Goal: Transaction & Acquisition: Purchase product/service

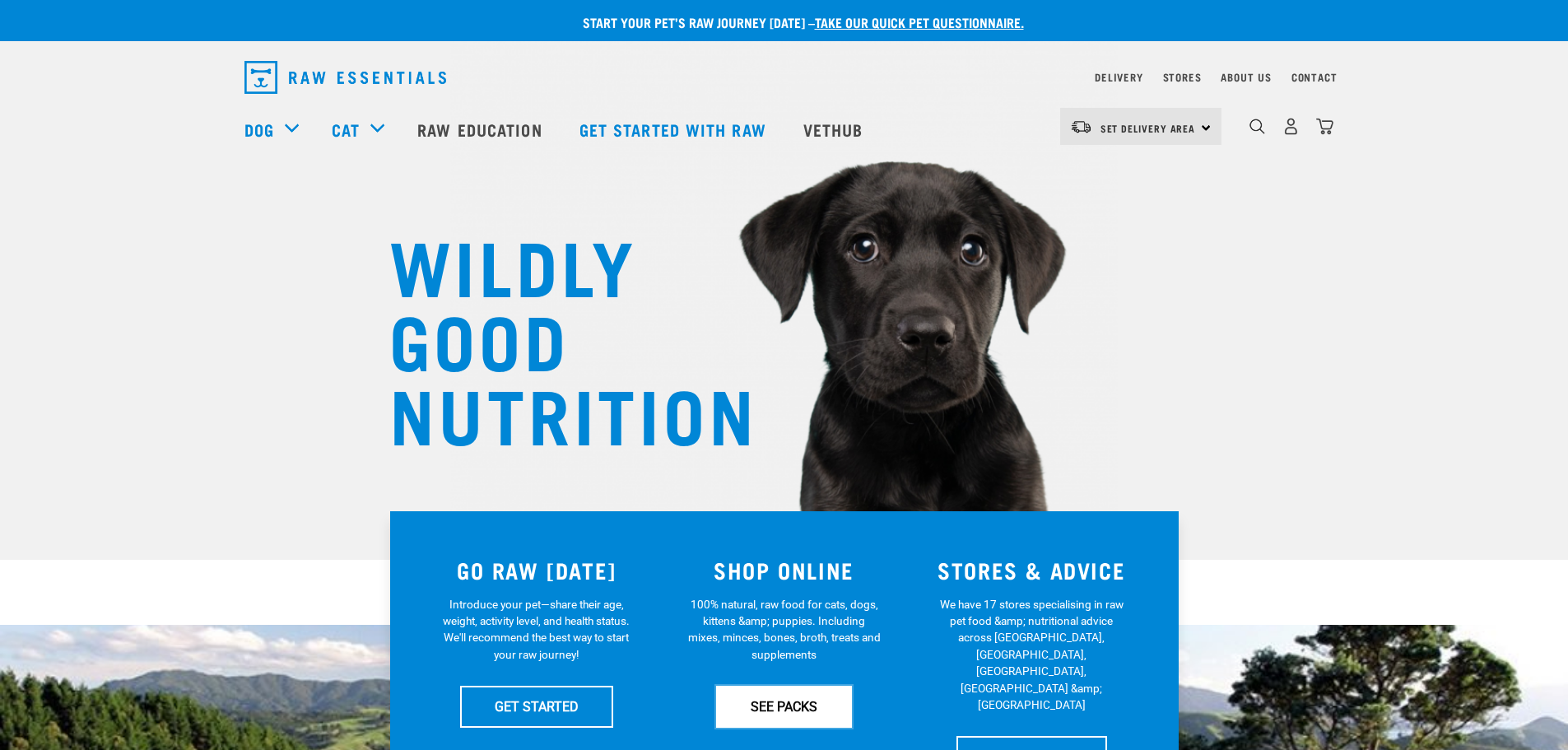
click at [790, 706] on link "SEE PACKS" at bounding box center [784, 707] width 135 height 42
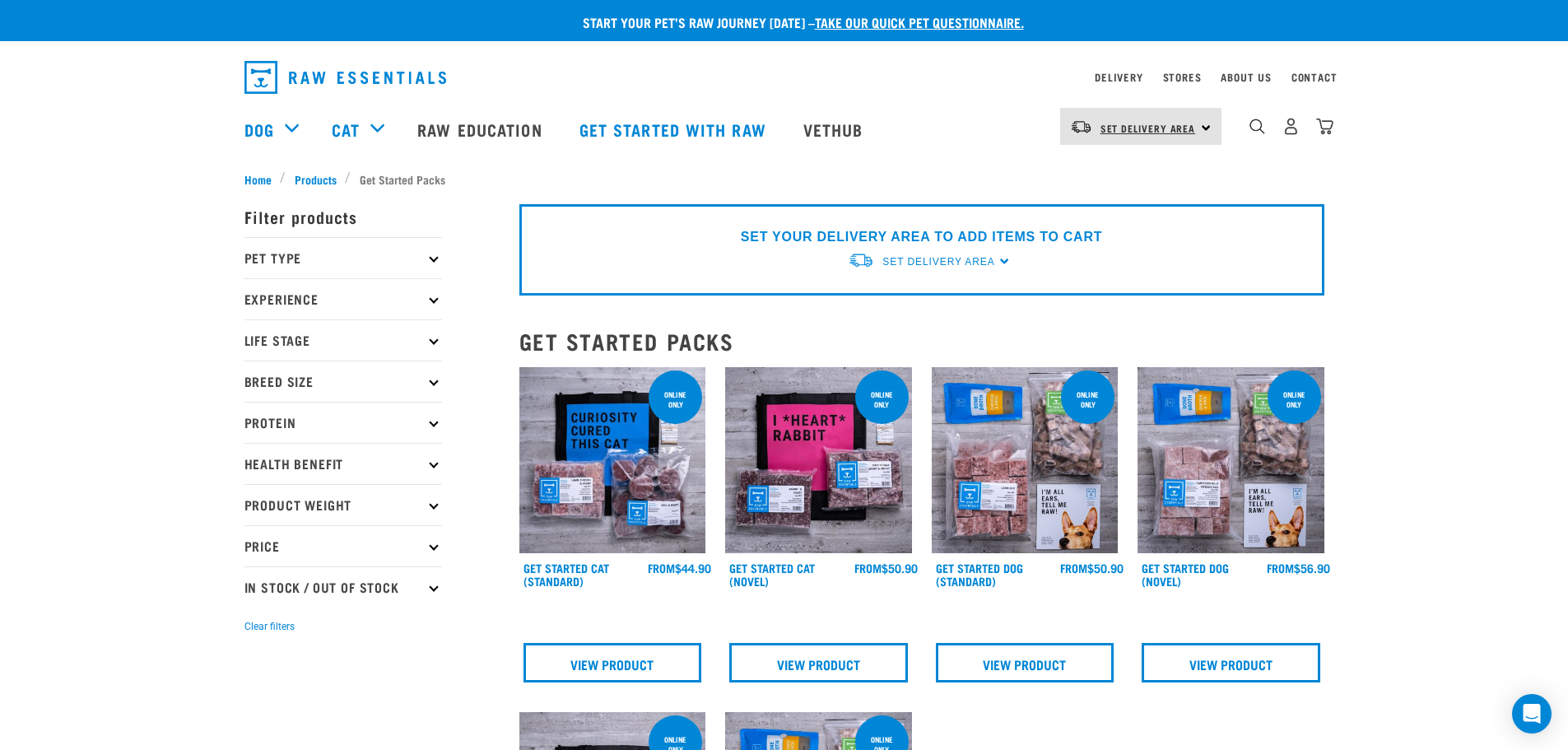
click at [1189, 127] on span "Set Delivery Area" at bounding box center [1148, 128] width 96 height 5
click at [1111, 175] on link "[GEOGRAPHIC_DATA]" at bounding box center [1139, 173] width 158 height 36
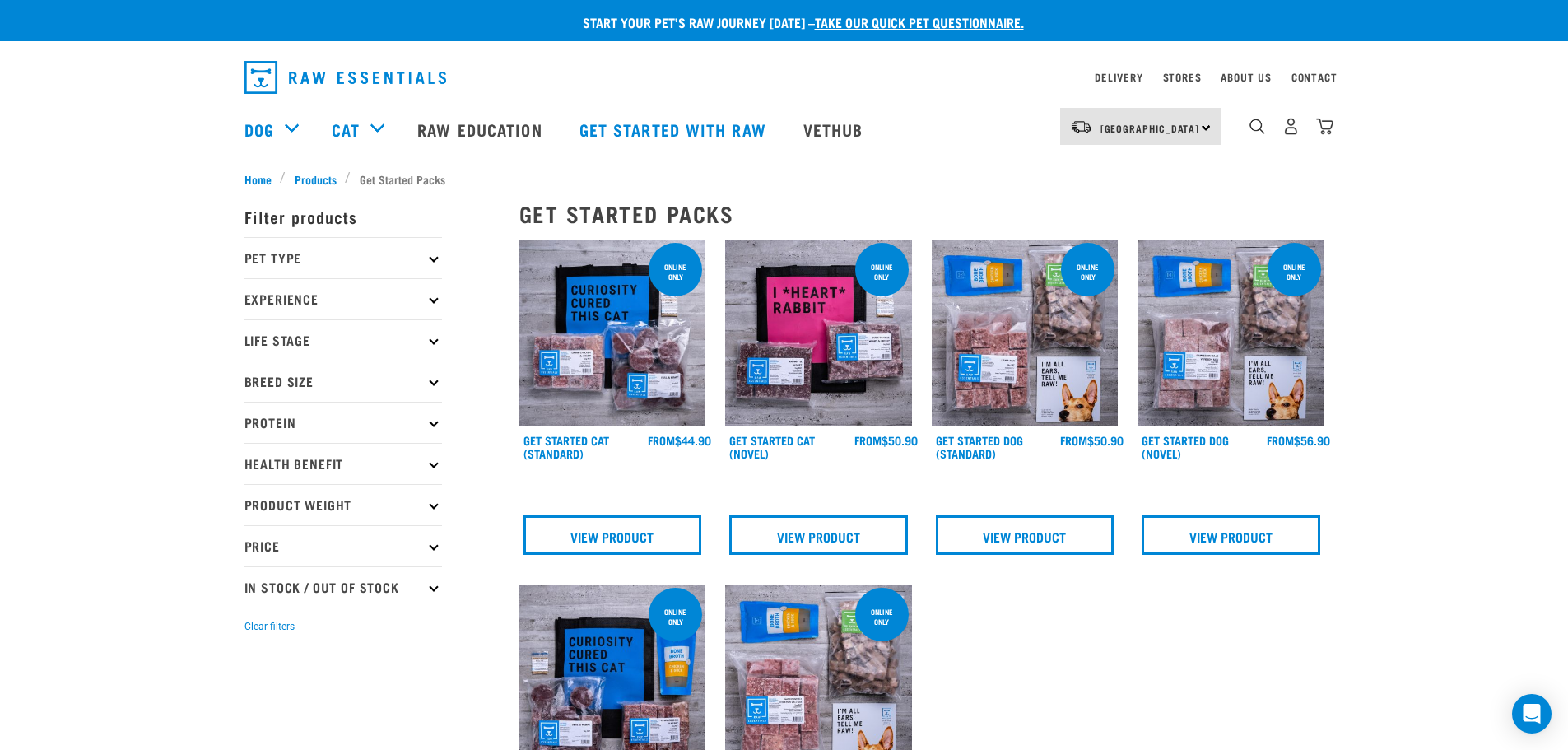
click at [432, 261] on icon at bounding box center [434, 258] width 9 height 9
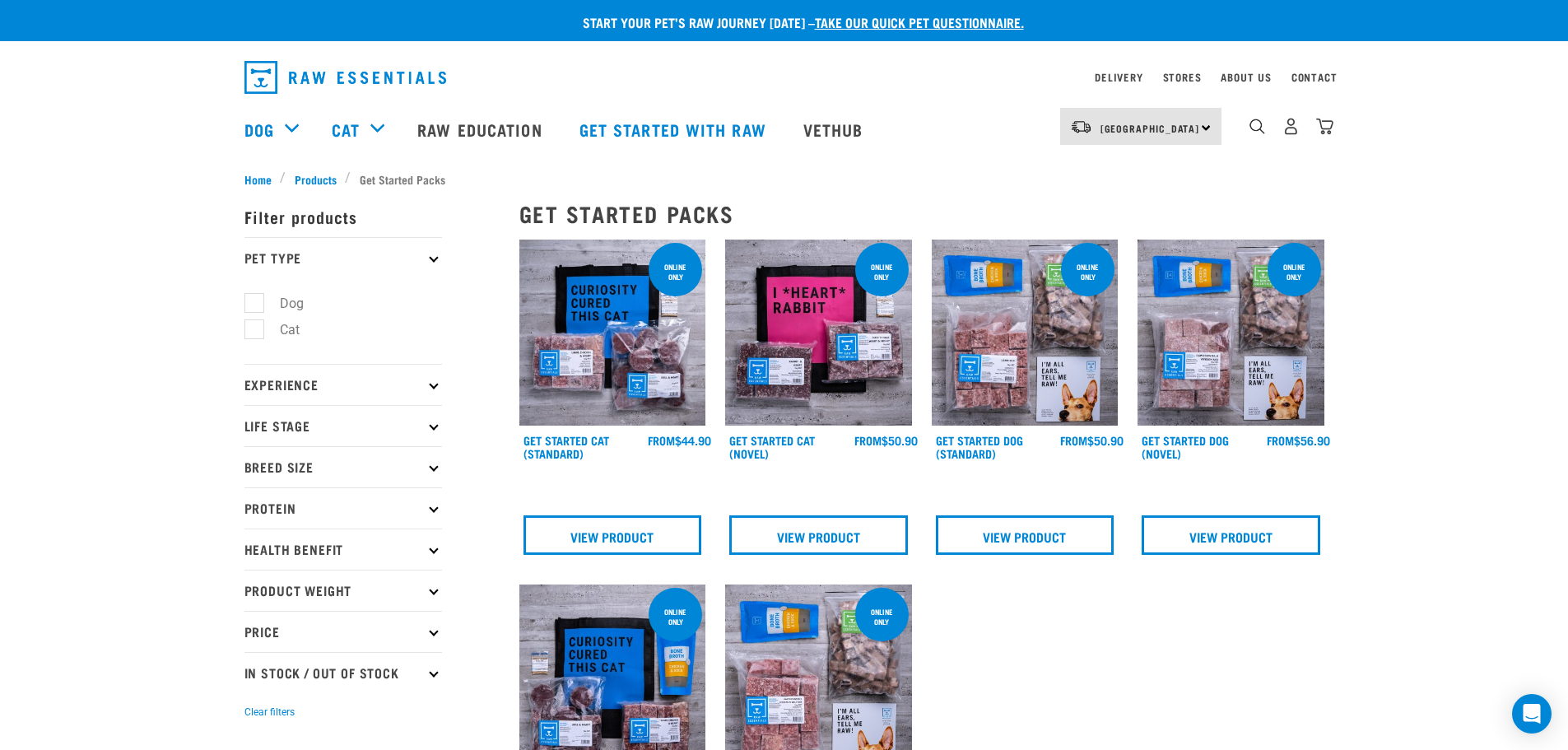
click at [254, 305] on label "Dog" at bounding box center [282, 303] width 57 height 21
click at [252, 305] on input "Dog" at bounding box center [250, 300] width 11 height 11
checkbox input "true"
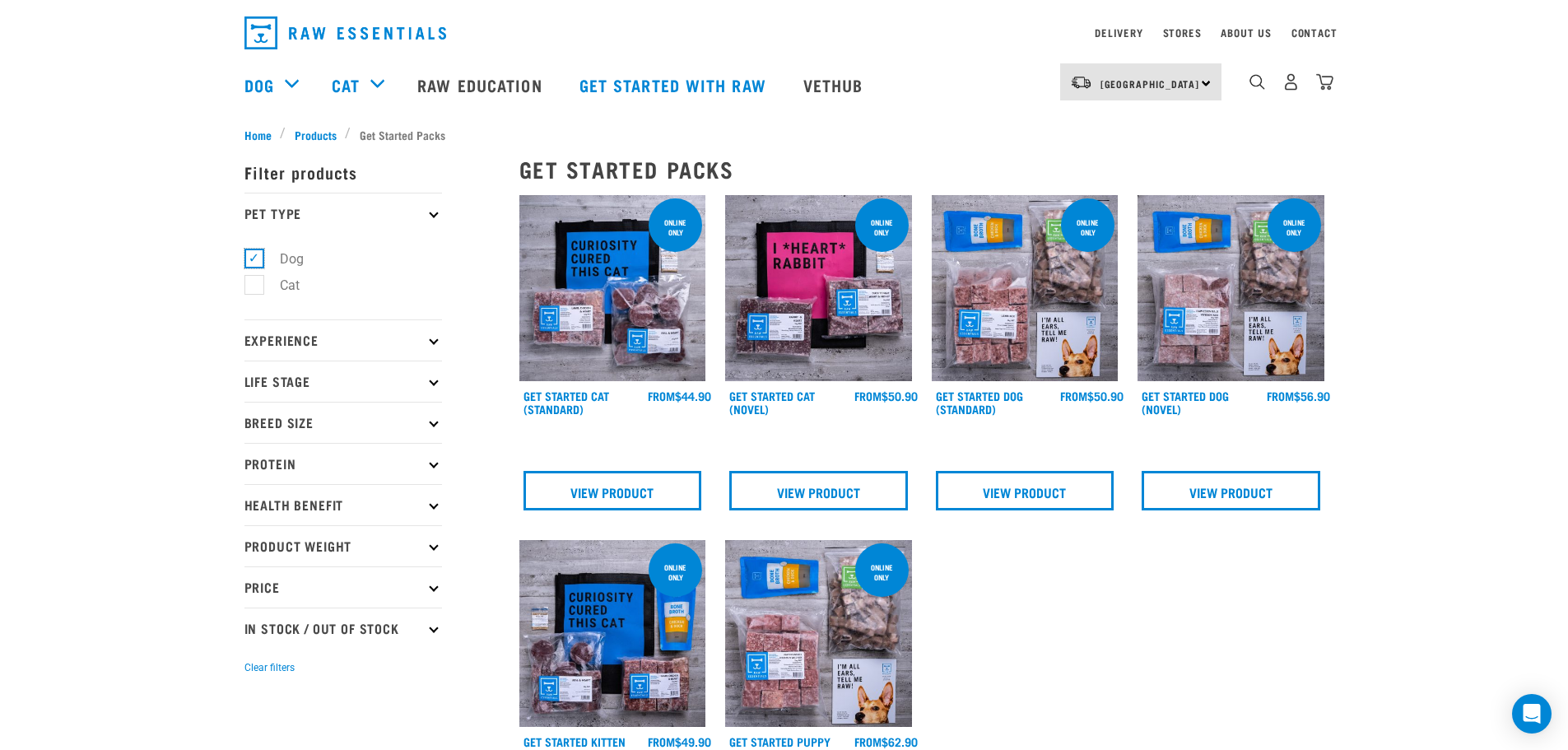
scroll to position [82, 0]
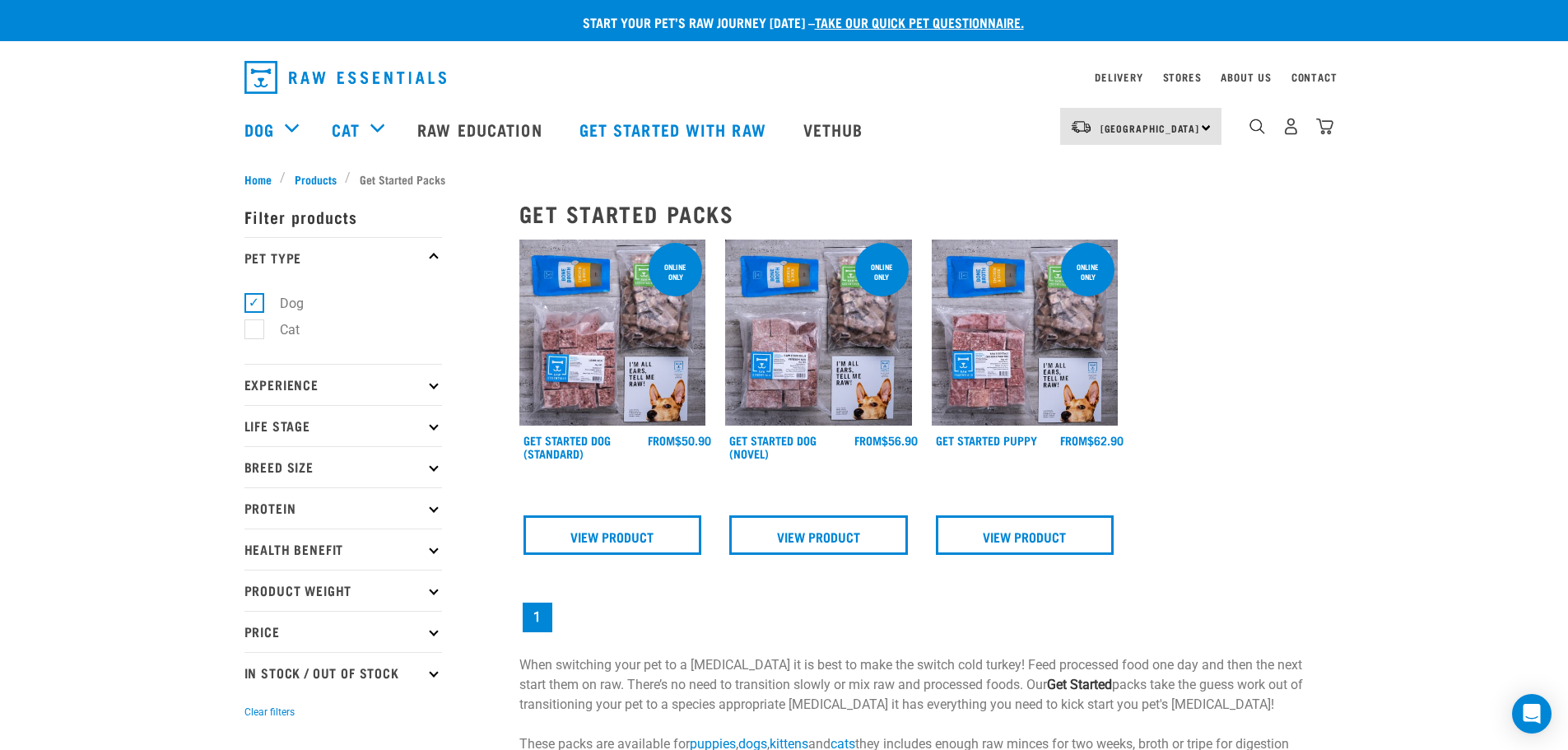
click at [434, 585] on p "Product Weight" at bounding box center [343, 591] width 198 height 42
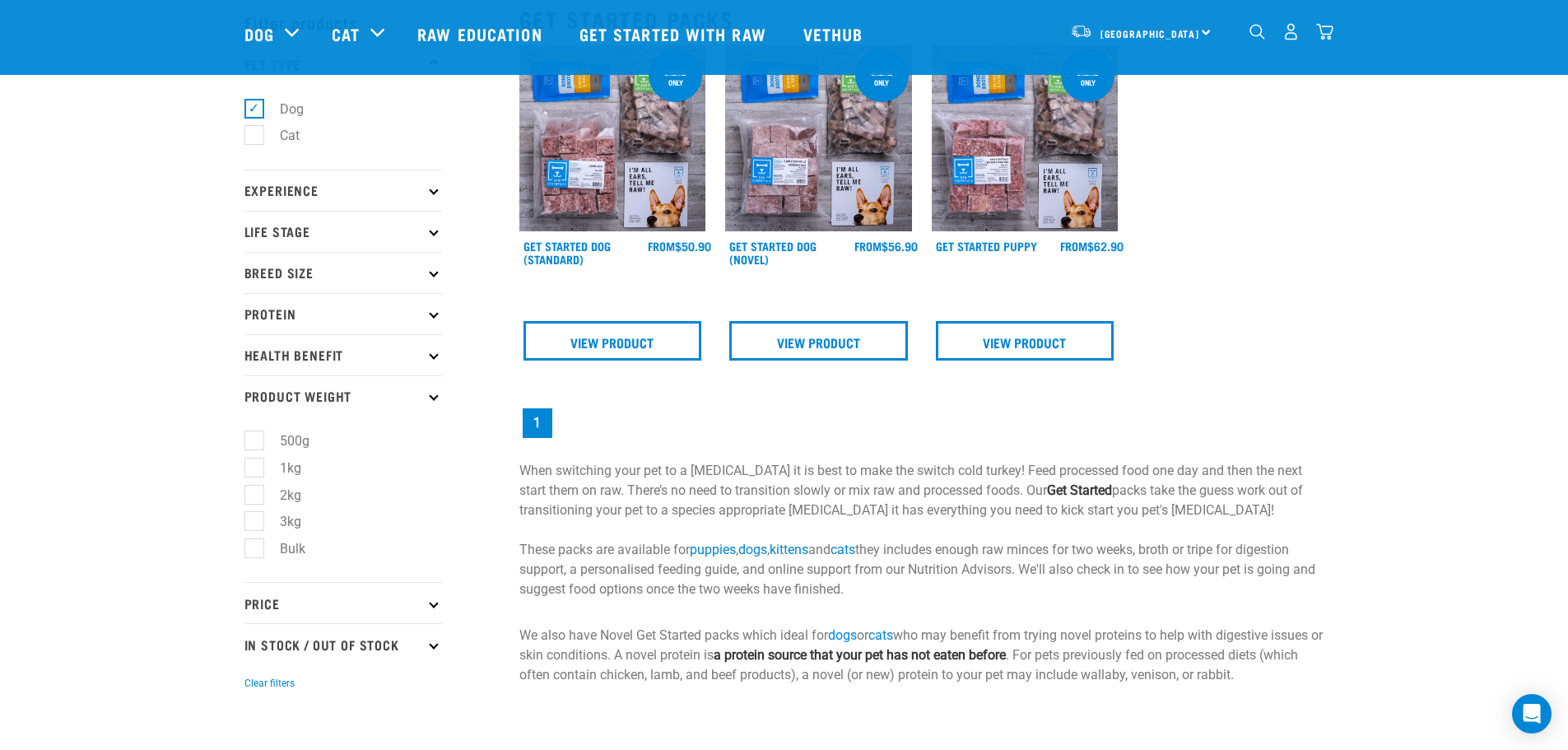
scroll to position [247, 0]
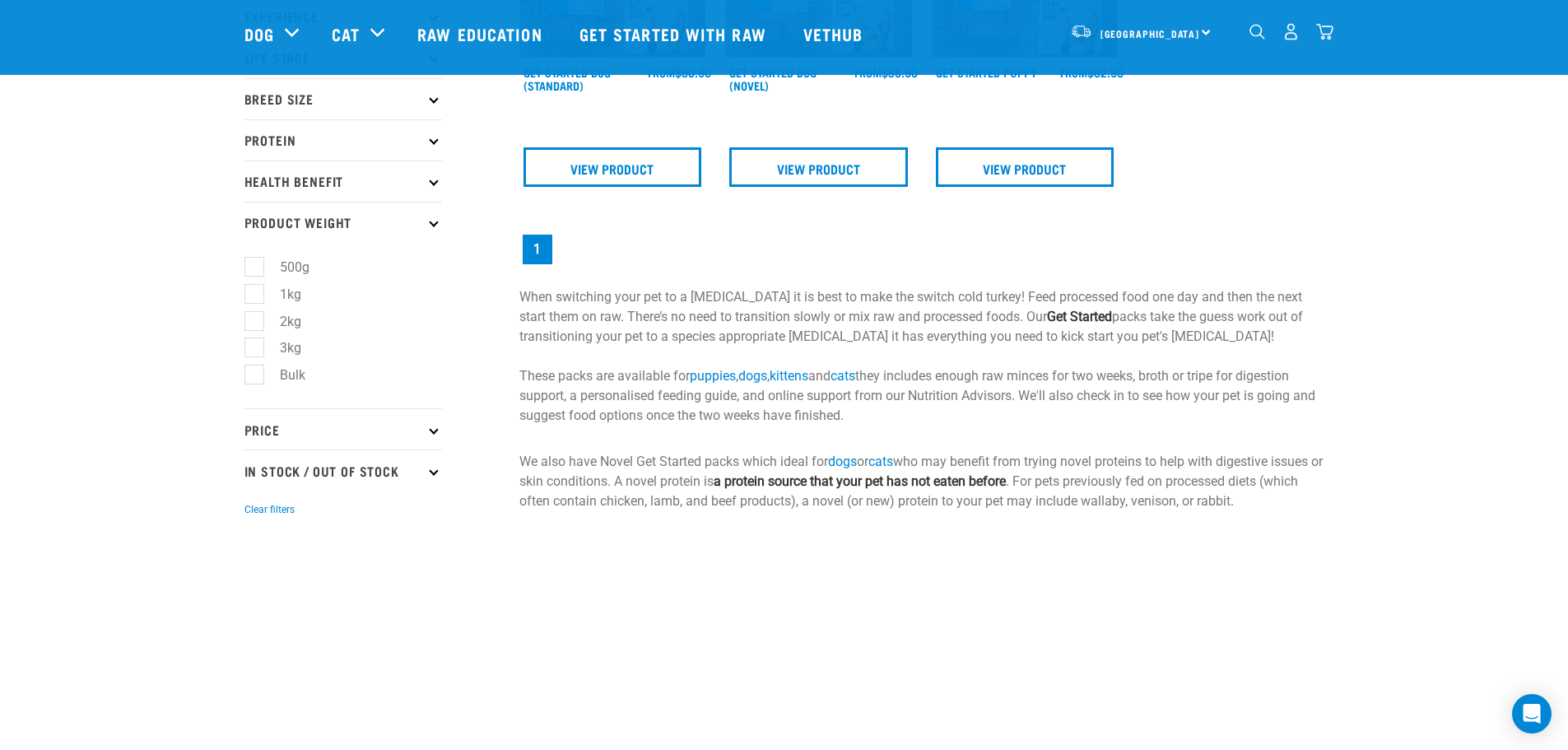
click at [256, 375] on label "Bulk" at bounding box center [283, 375] width 59 height 21
click at [255, 375] on input "Bulk" at bounding box center [250, 372] width 11 height 11
checkbox input "true"
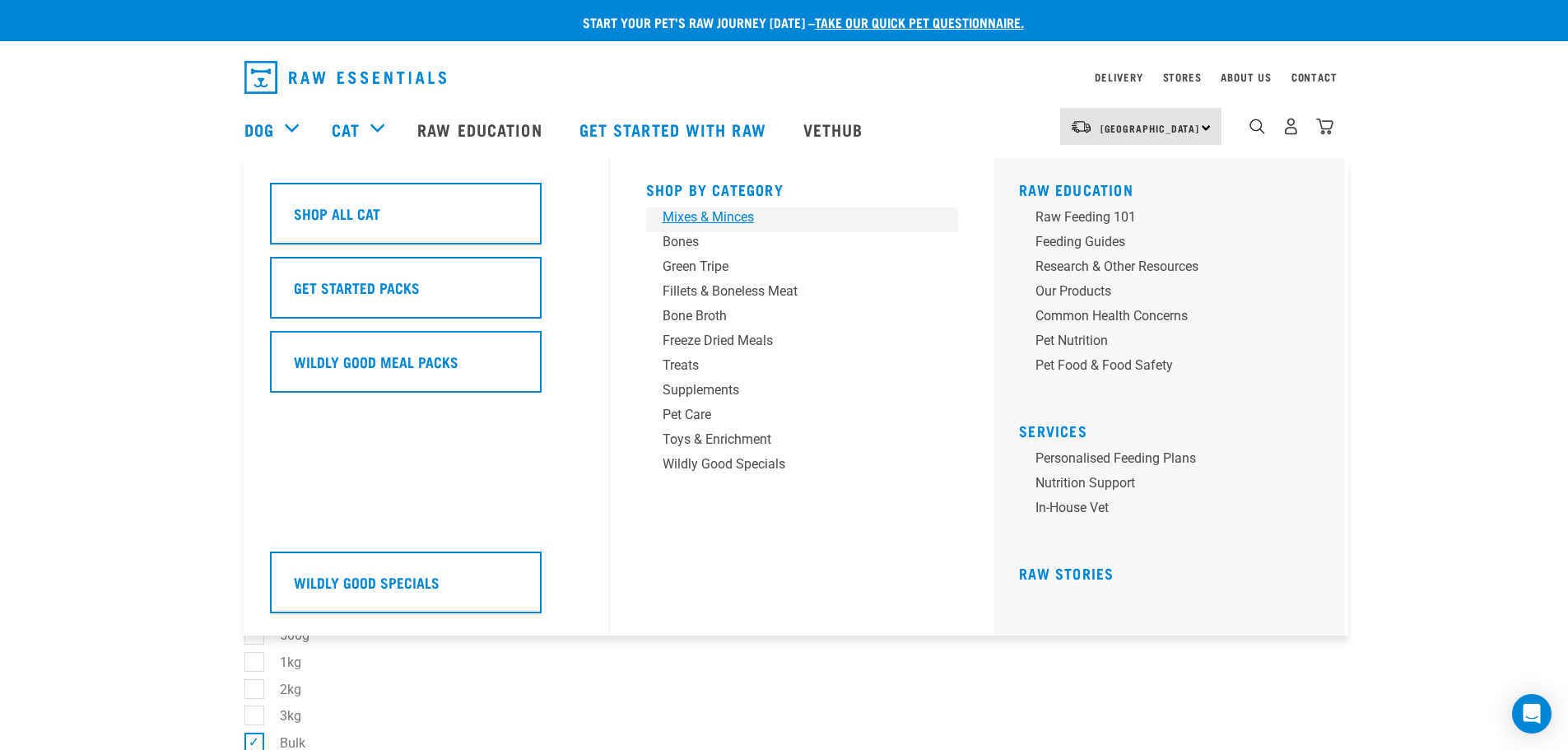
click at [707, 219] on div "Mixes & Minces" at bounding box center [791, 218] width 257 height 20
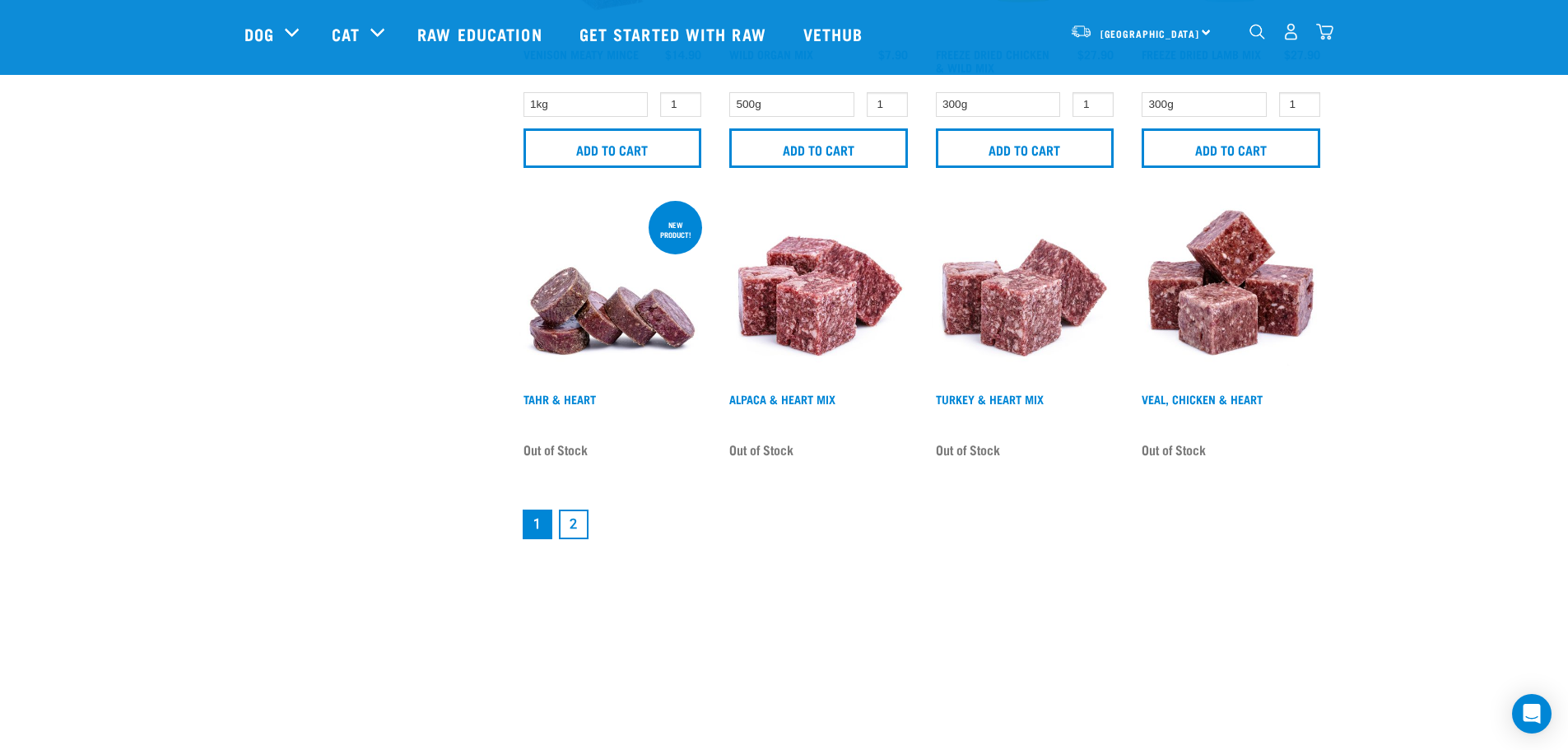
scroll to position [2388, 0]
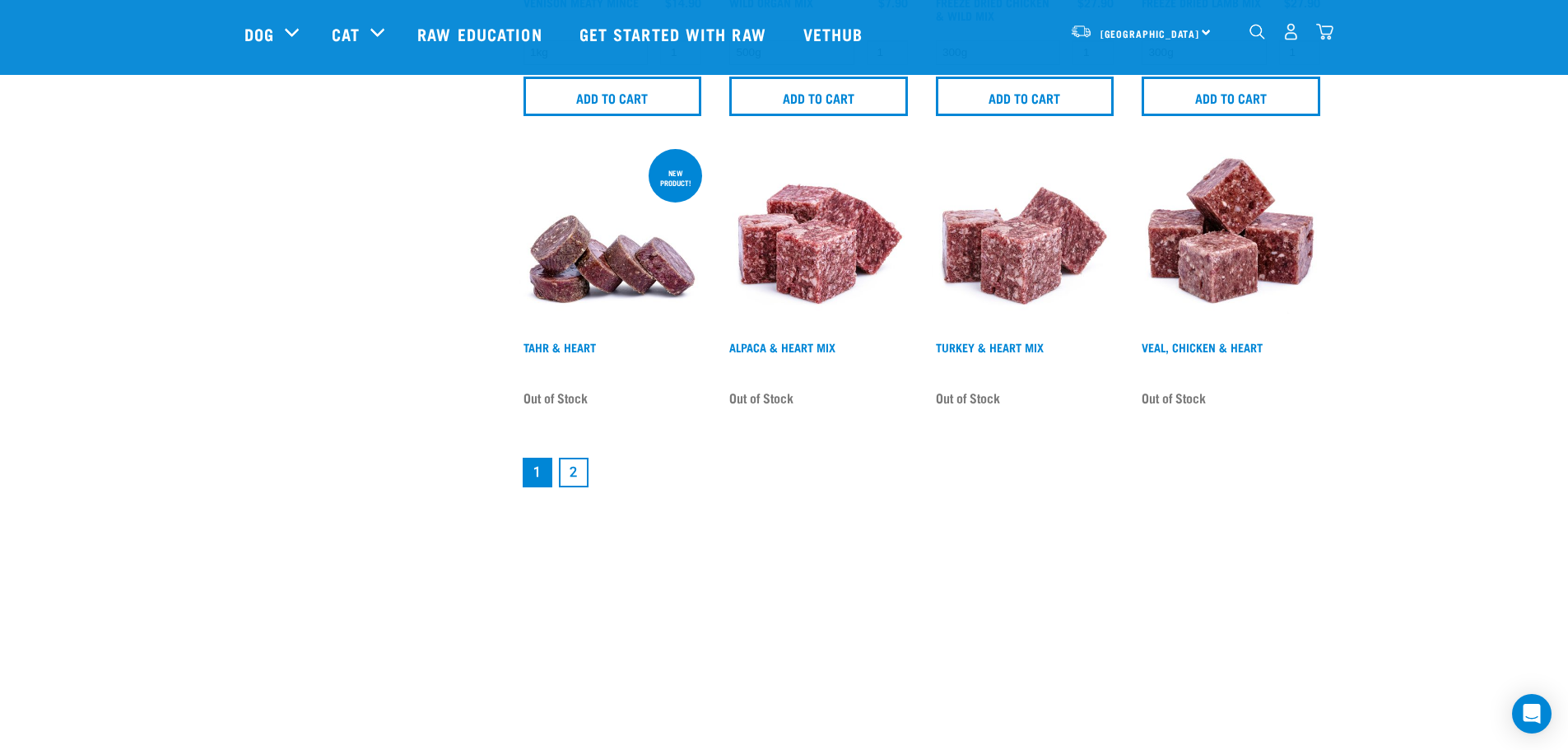
click at [570, 473] on link "2" at bounding box center [574, 473] width 30 height 30
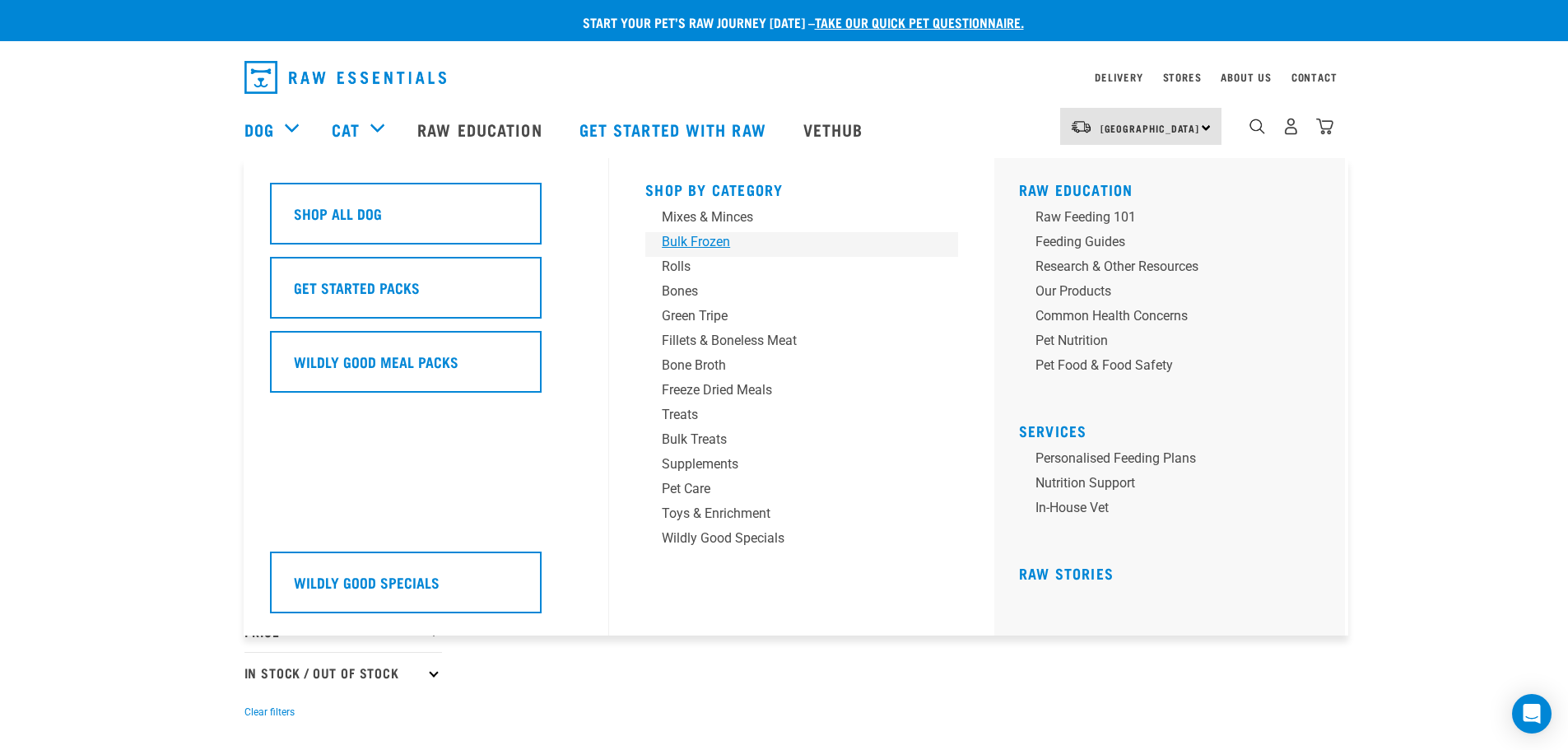
click at [695, 237] on div "Bulk Frozen" at bounding box center [790, 242] width 257 height 20
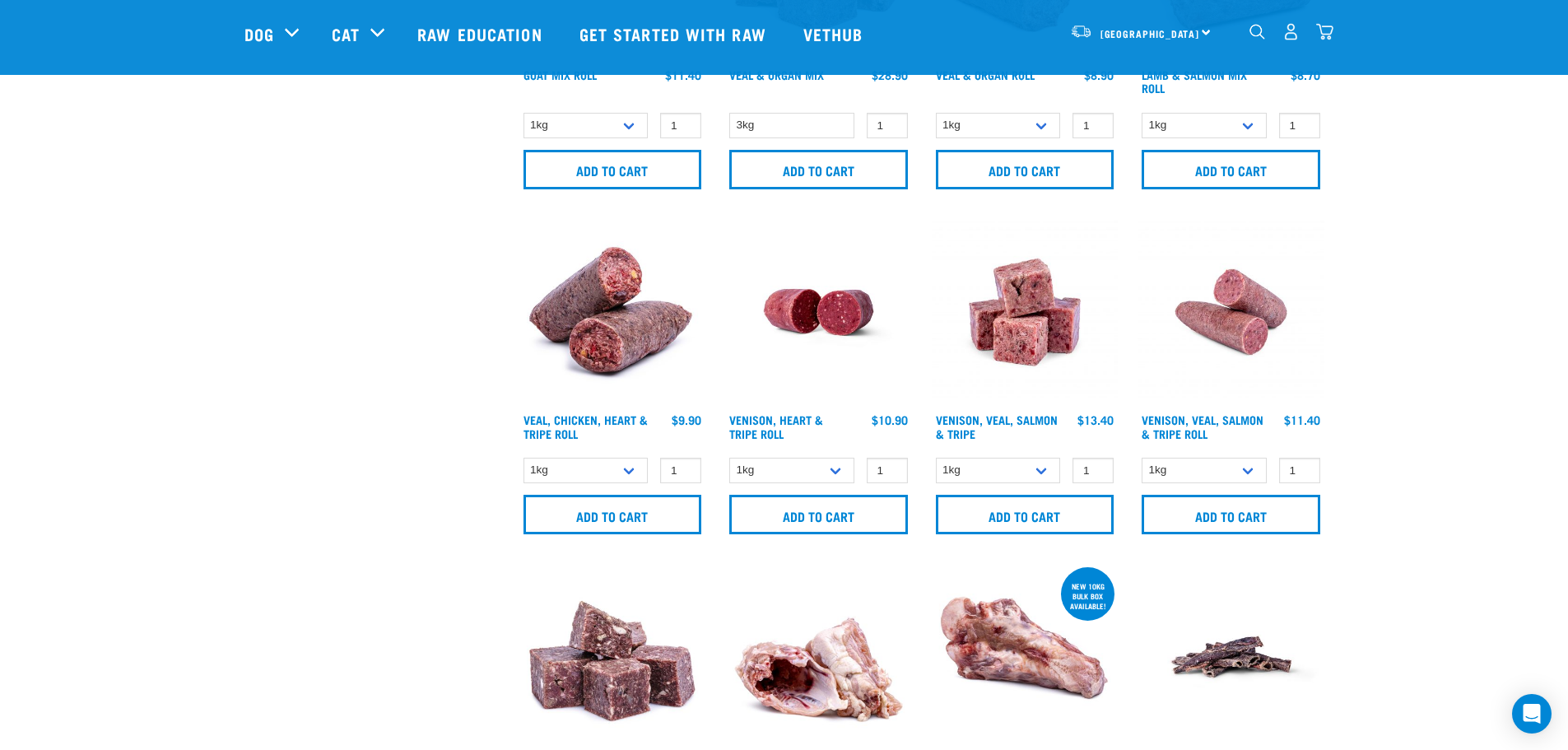
scroll to position [988, 0]
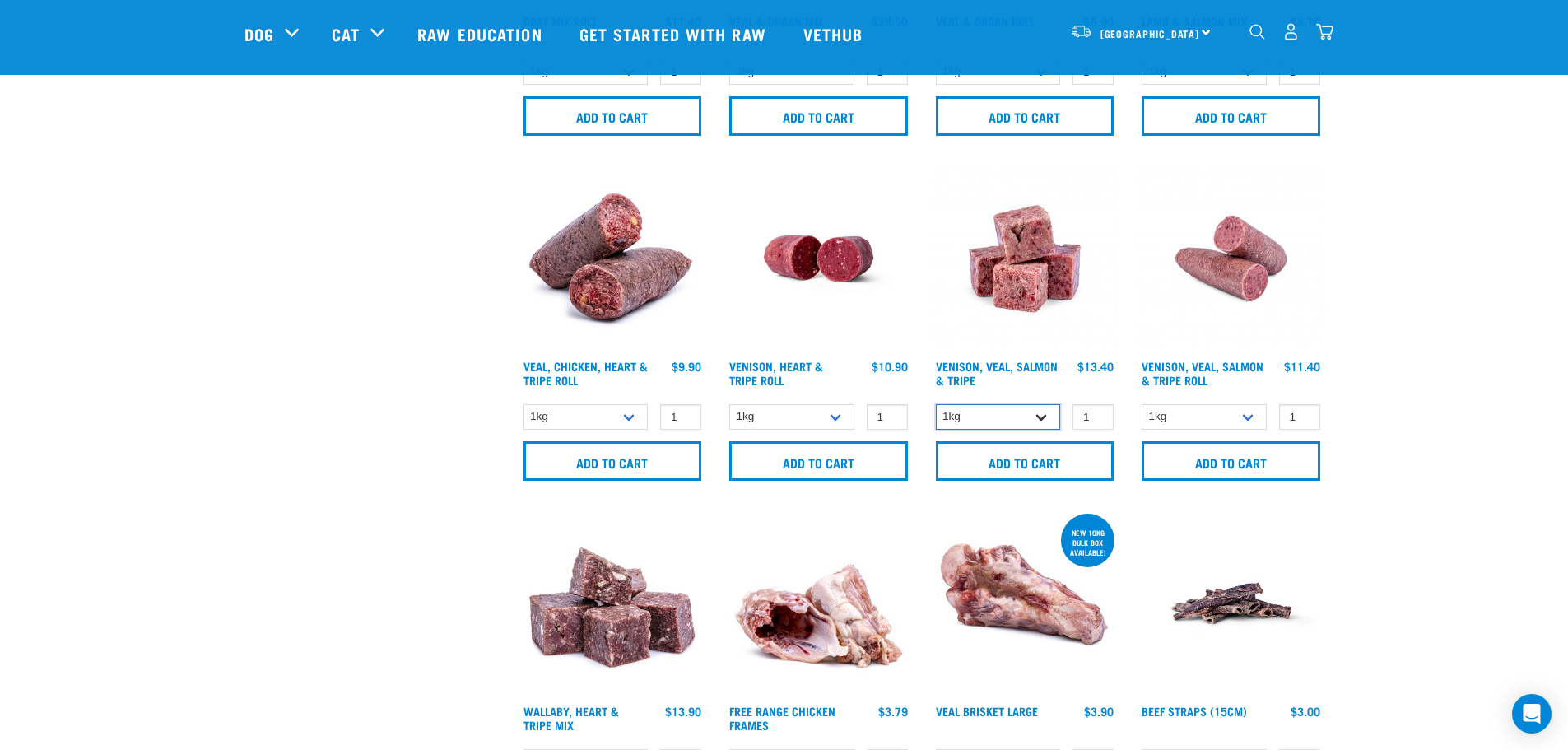
click at [1034, 415] on select "1kg 3kg" at bounding box center [998, 417] width 126 height 25
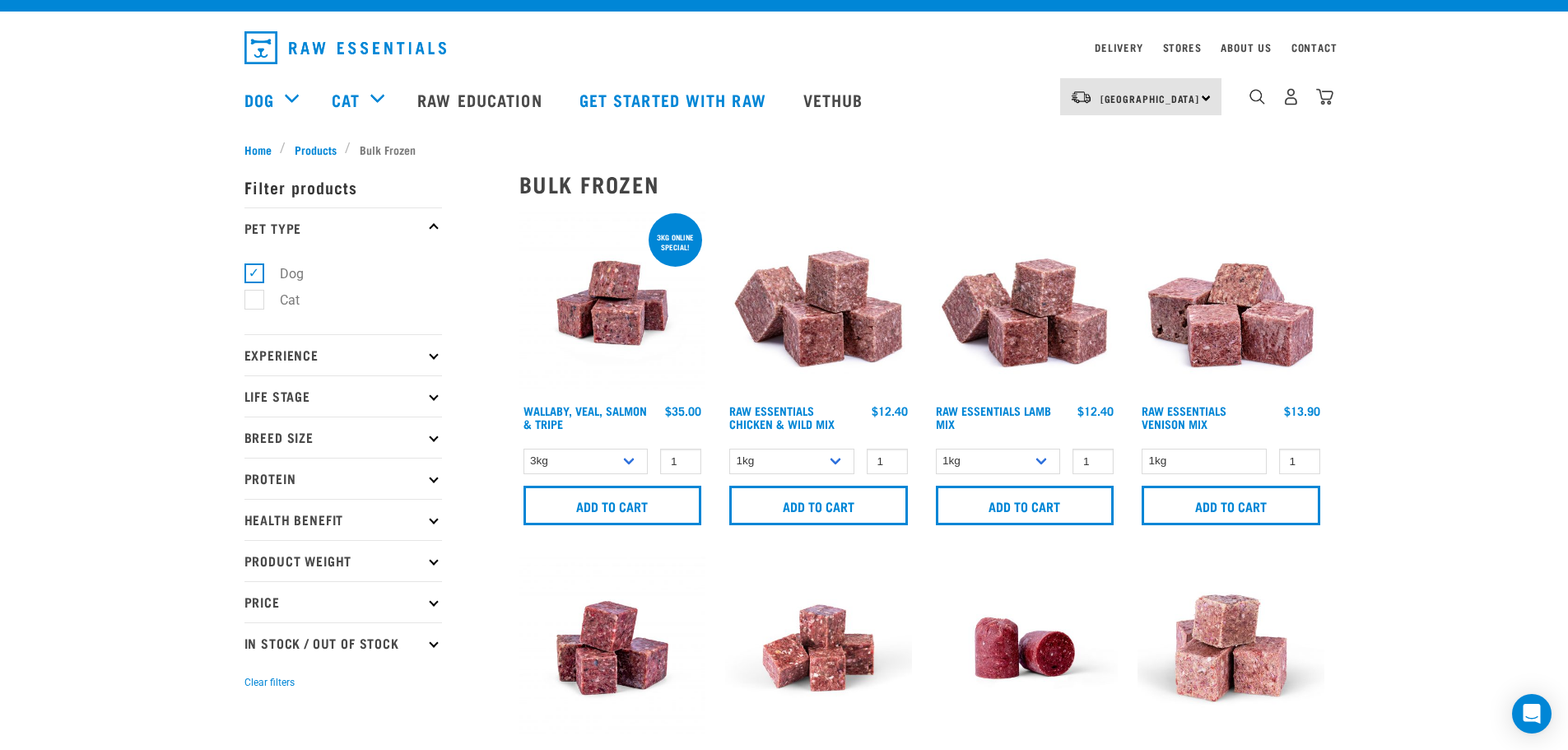
scroll to position [0, 0]
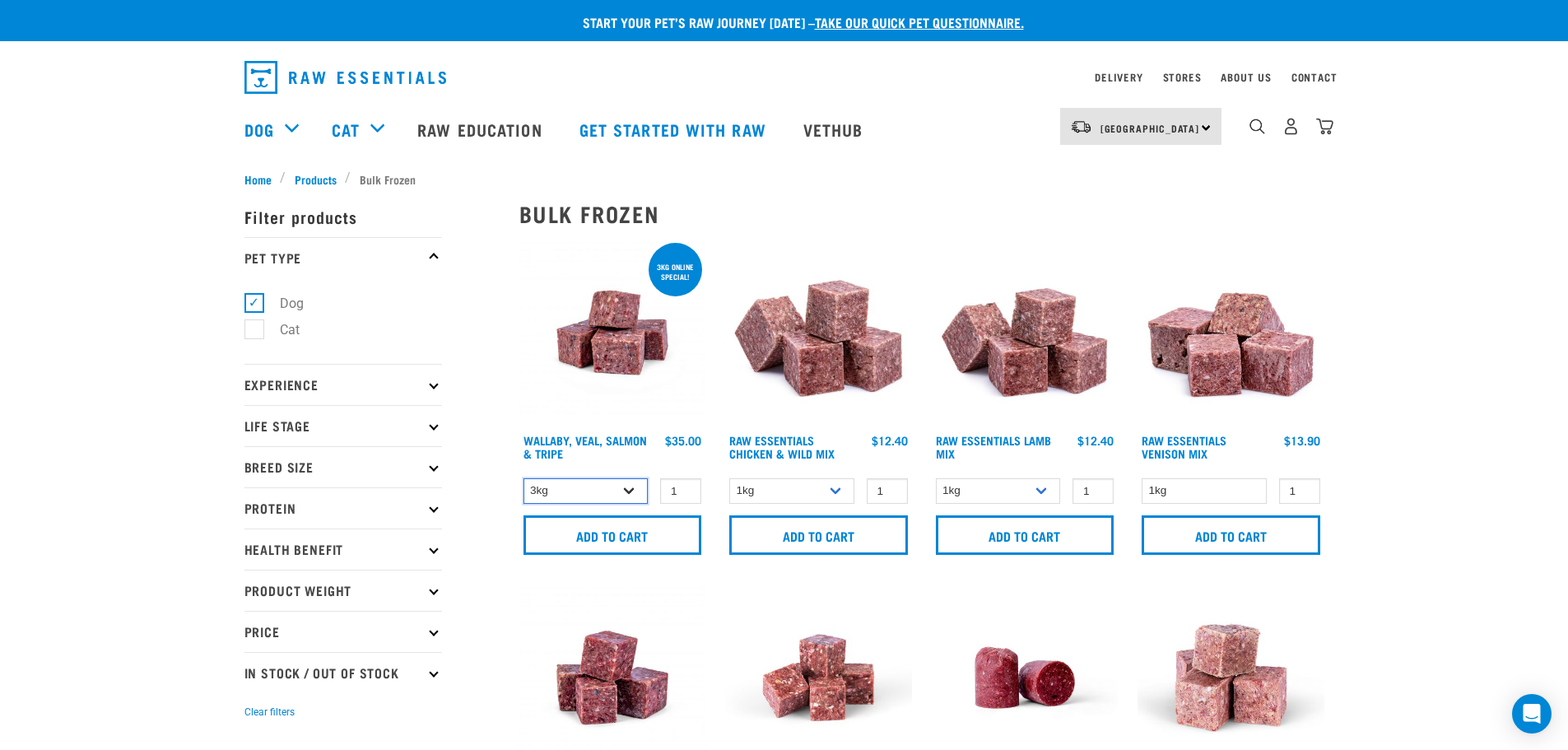
click at [629, 494] on select "3kg 1kg Bulk (18kg)" at bounding box center [586, 491] width 126 height 25
select select "278010"
click at [524, 478] on select "3kg 1kg Bulk (18kg)" at bounding box center [586, 491] width 126 height 25
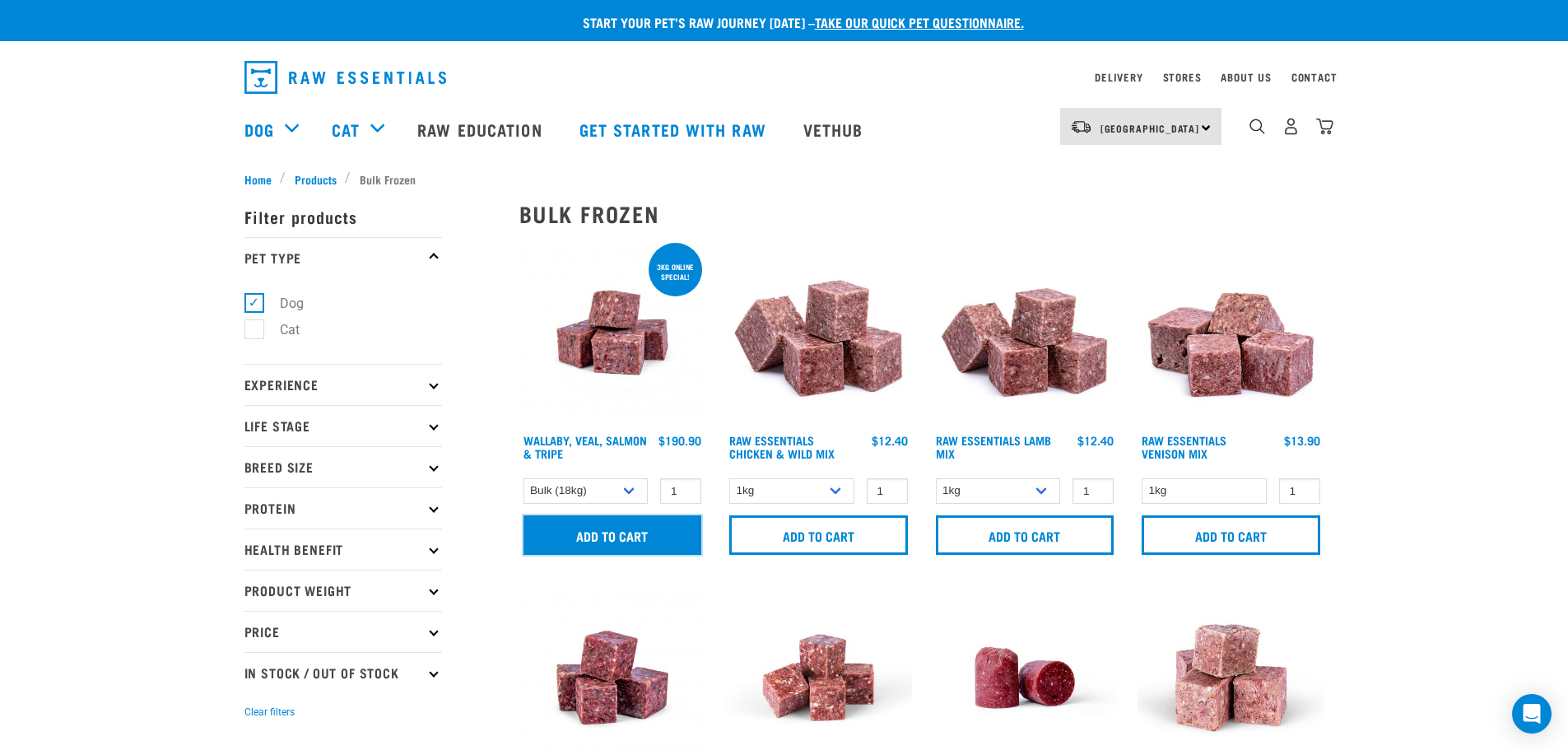
click at [598, 534] on input "Add to cart" at bounding box center [613, 535] width 179 height 40
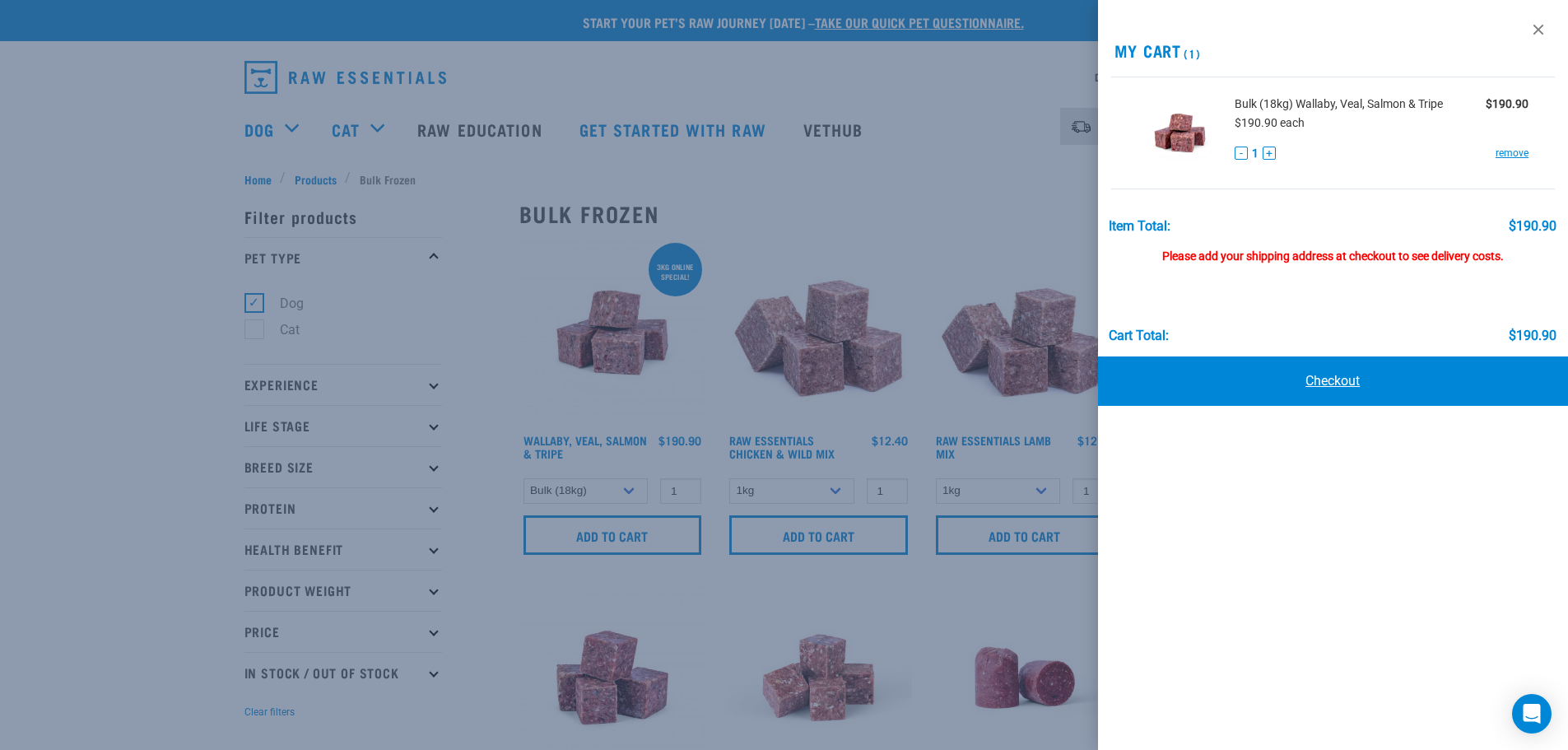
click at [1183, 380] on link "Checkout" at bounding box center [1333, 381] width 471 height 50
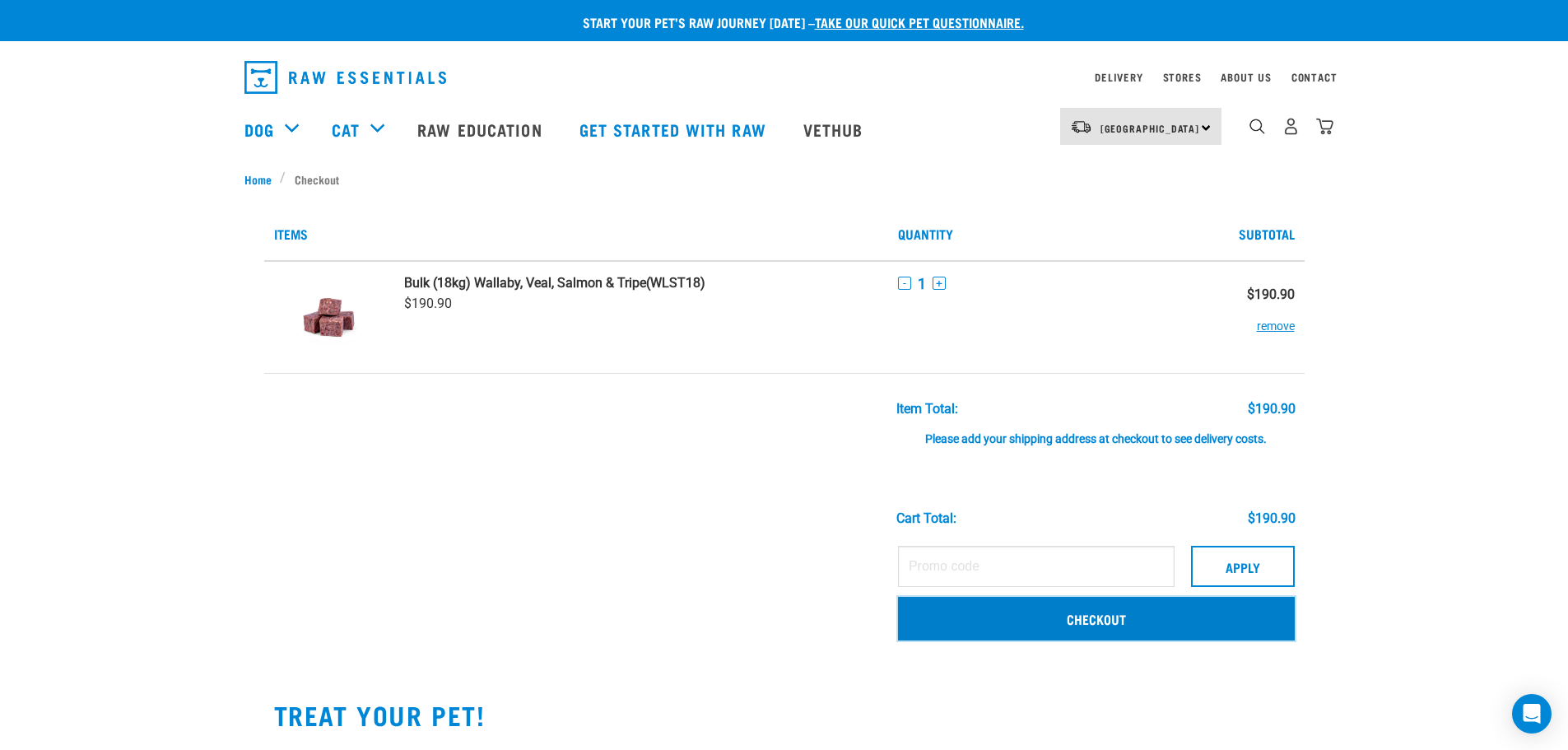
click at [1038, 613] on link "Checkout" at bounding box center [1096, 618] width 397 height 42
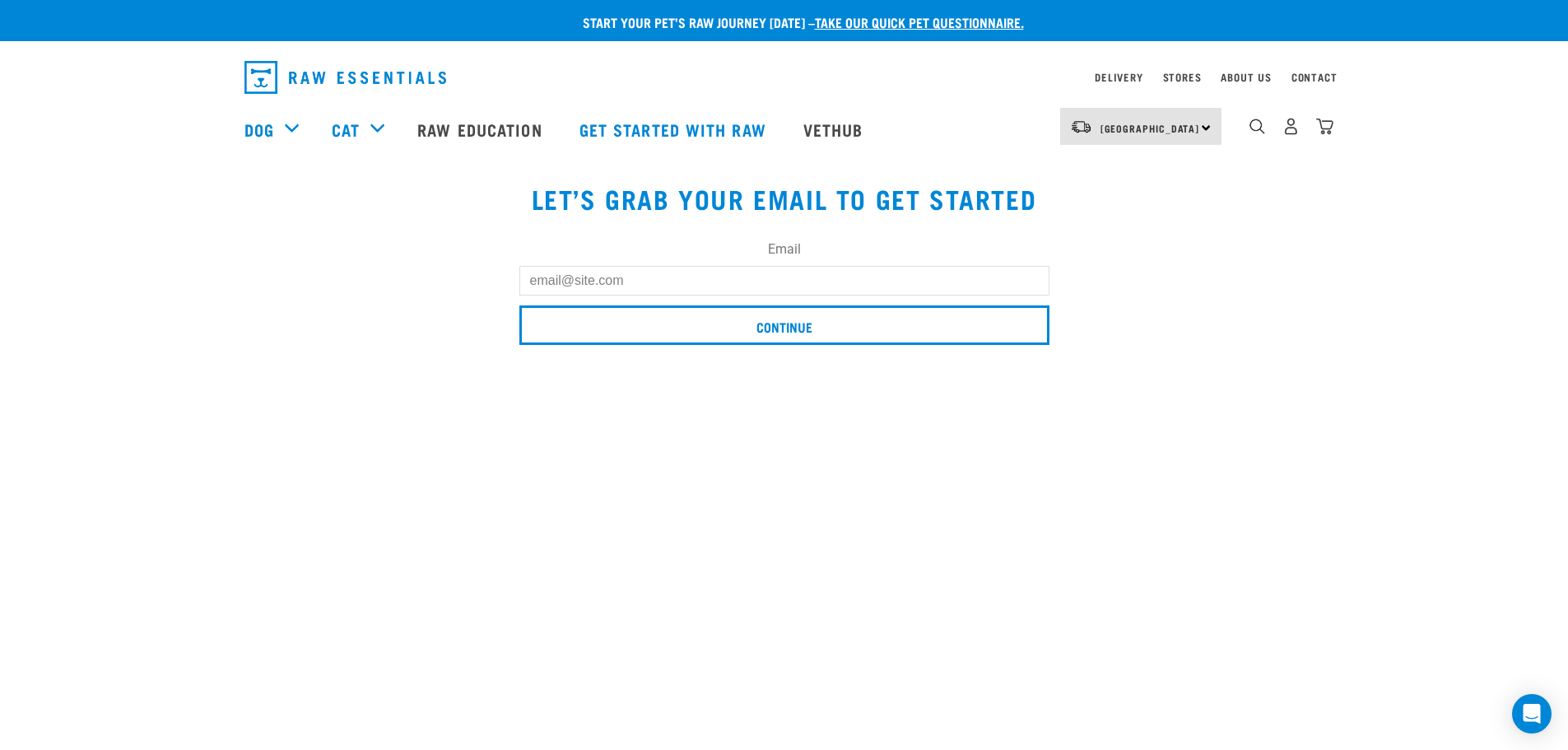
click at [614, 283] on input "Email" at bounding box center [784, 280] width 530 height 30
type input "auctionqueen67@gmail.com"
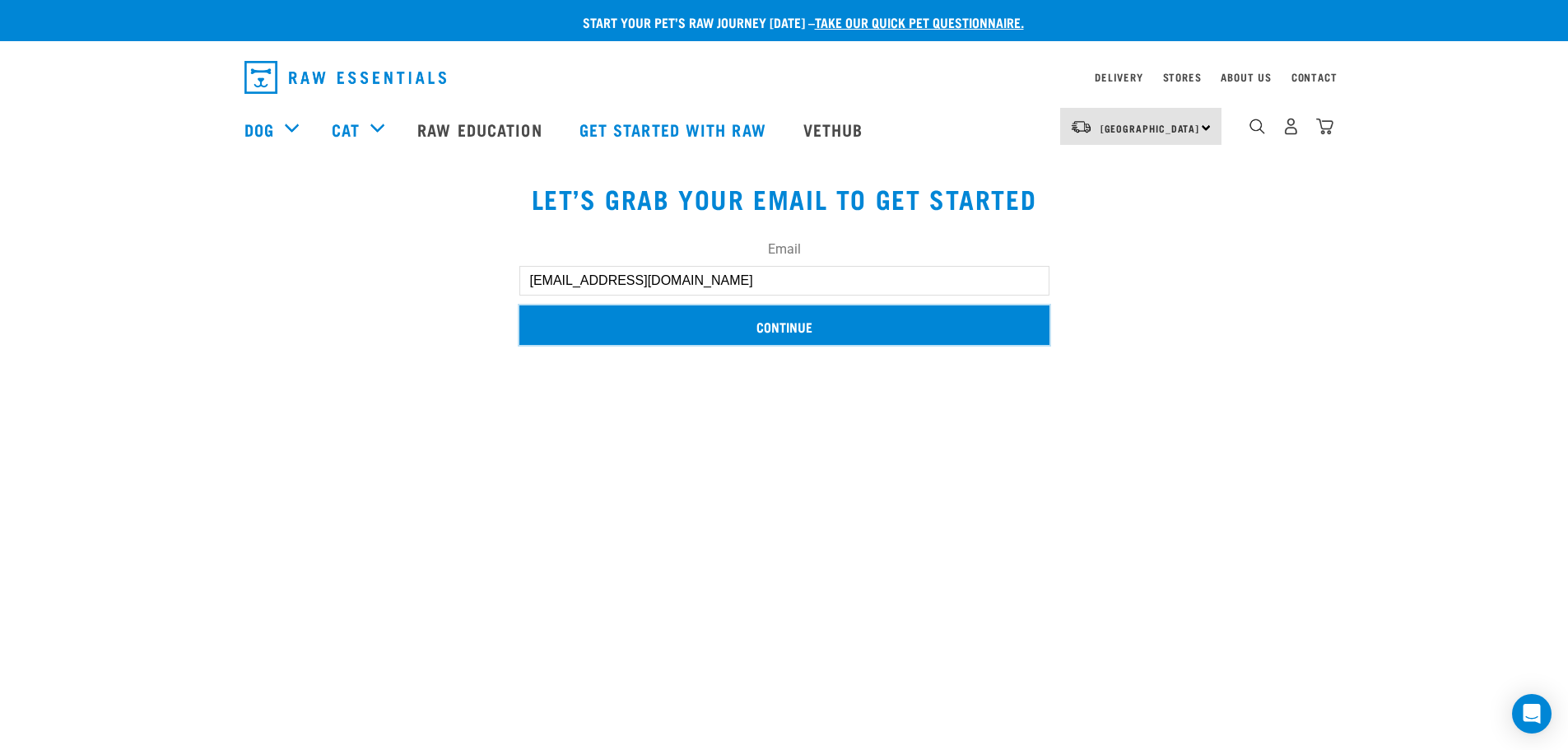
click at [779, 325] on input "Continue" at bounding box center [784, 325] width 530 height 40
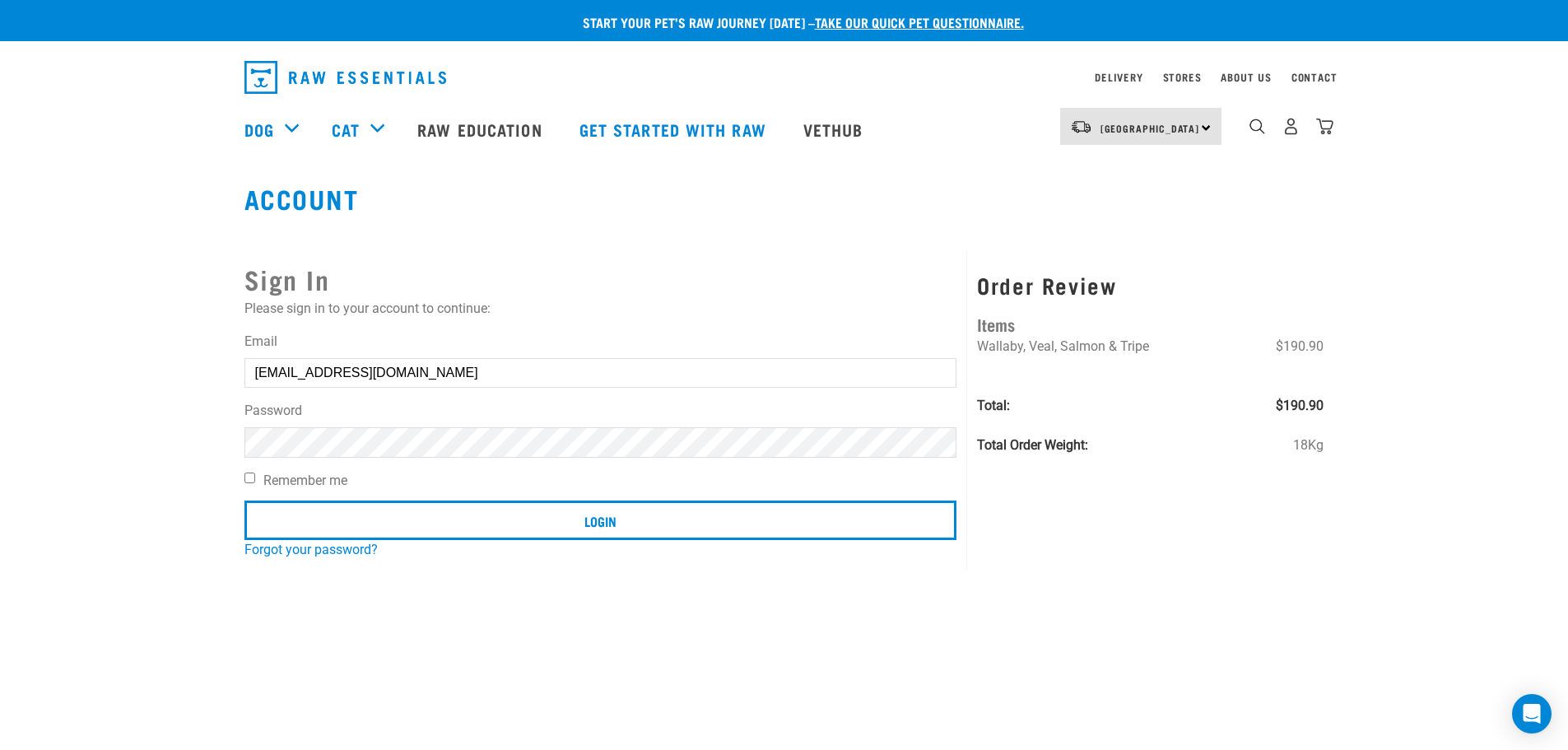
click at [246, 478] on input "Remember me" at bounding box center [250, 478] width 11 height 11
checkbox input "true"
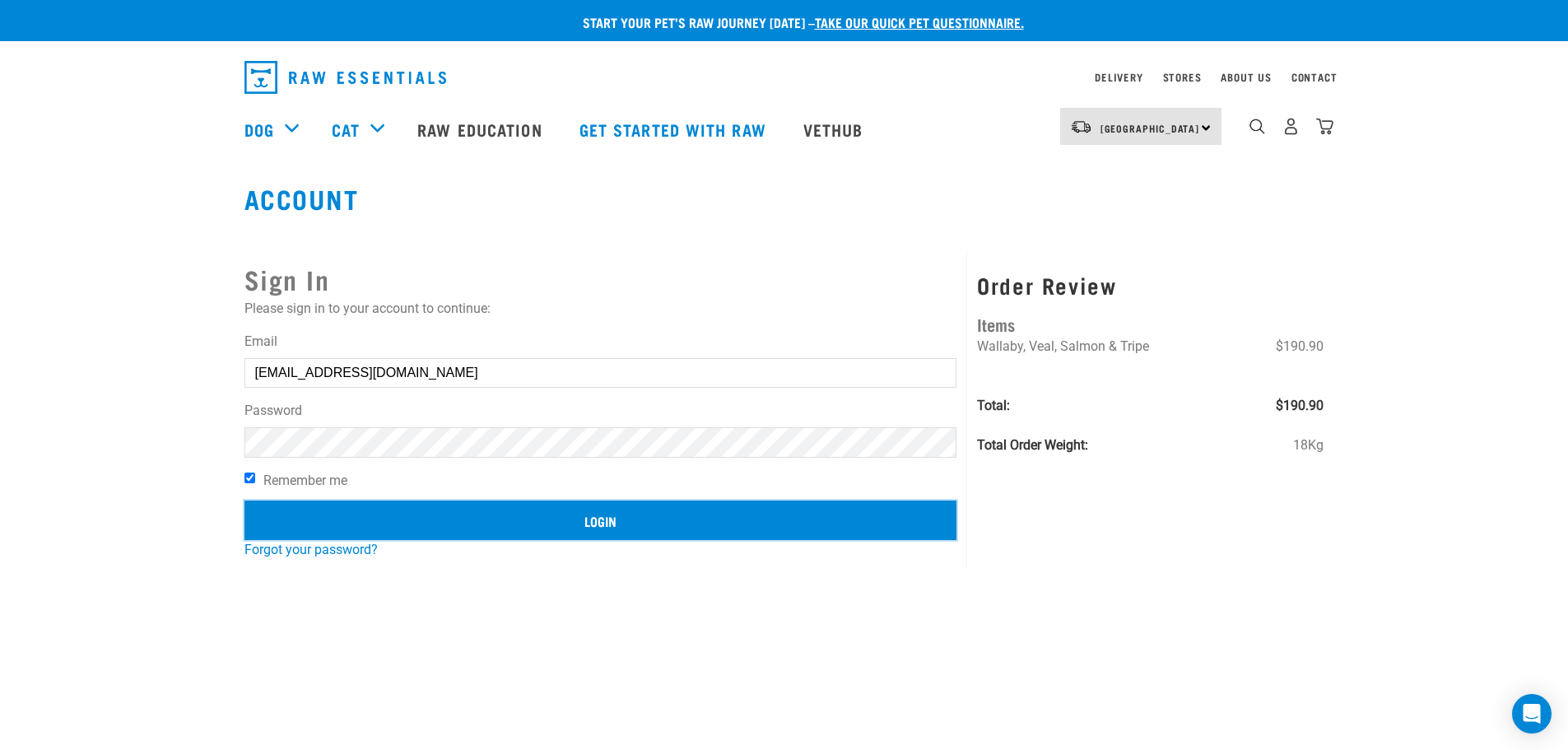
click at [527, 519] on input "Login" at bounding box center [601, 520] width 713 height 40
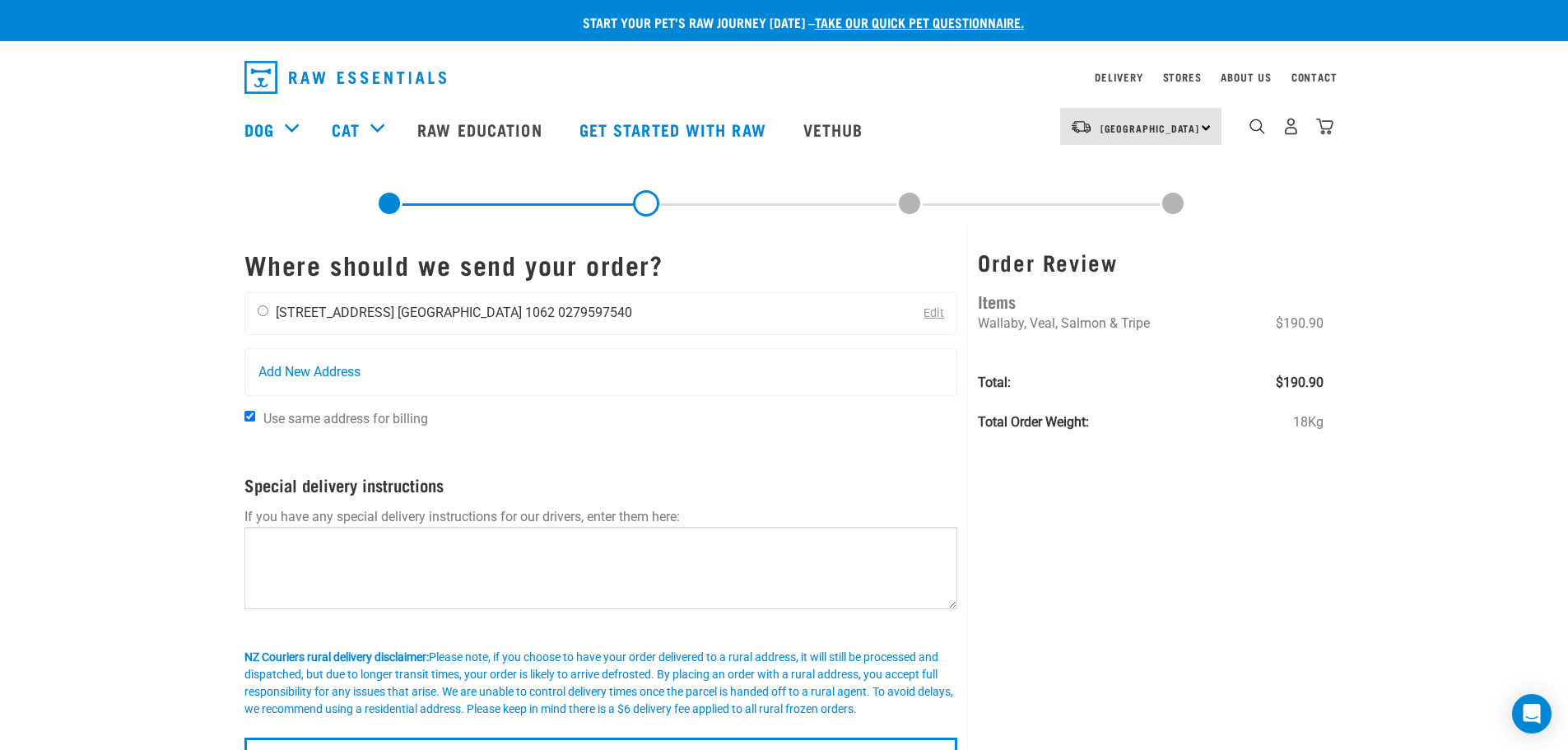
click at [259, 310] on input "radio" at bounding box center [263, 311] width 11 height 11
radio input "true"
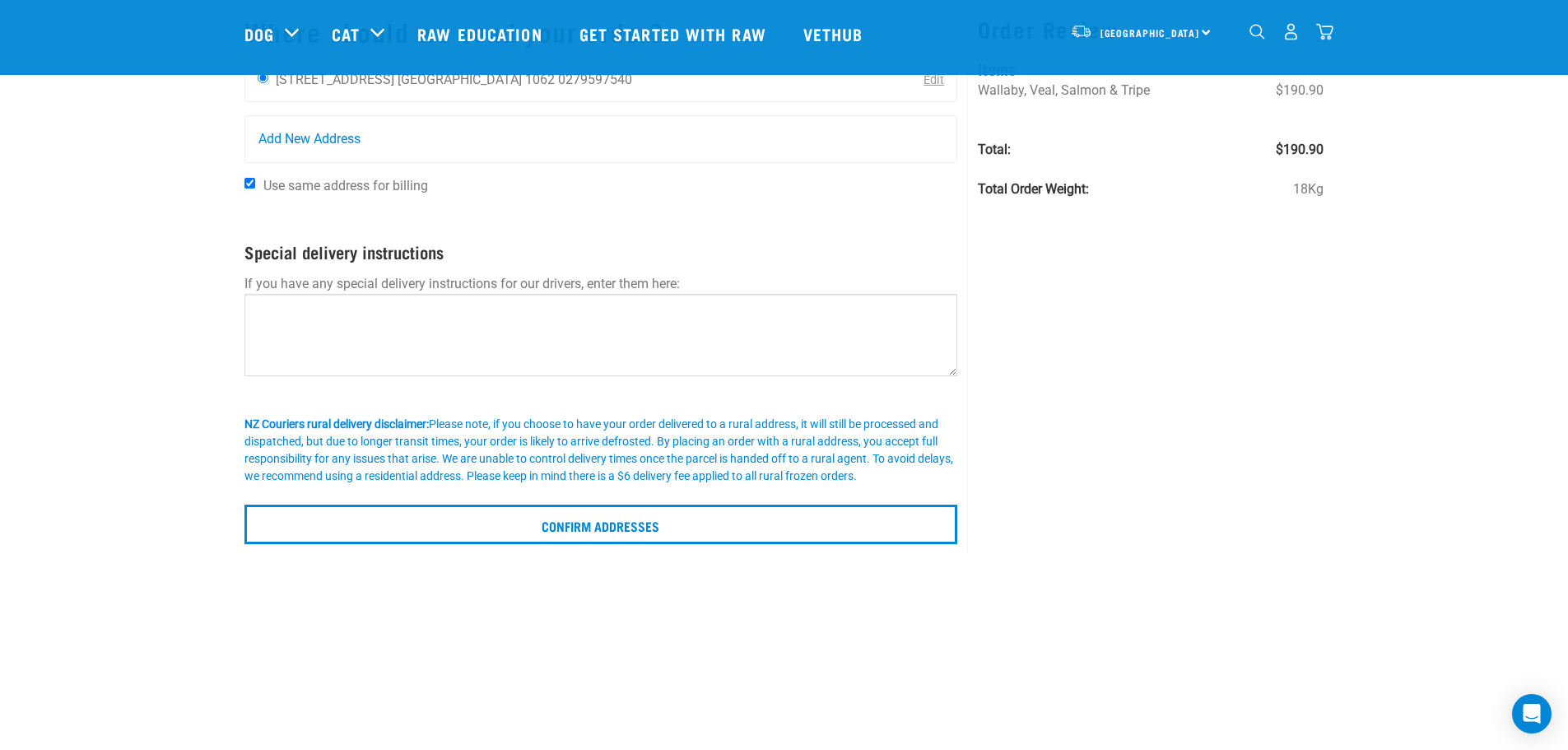
scroll to position [82, 0]
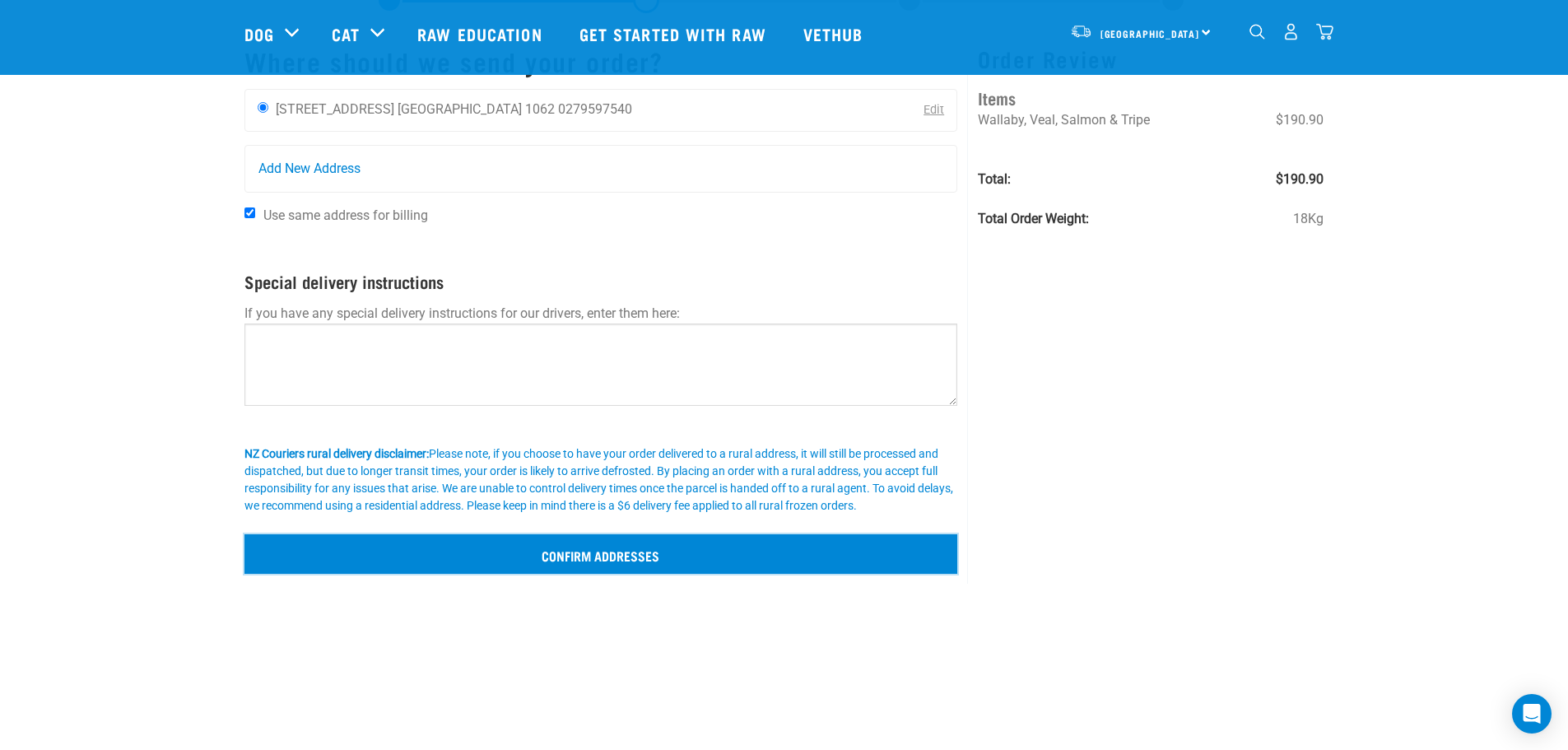
click at [553, 556] on input "Confirm addresses" at bounding box center [602, 554] width 714 height 40
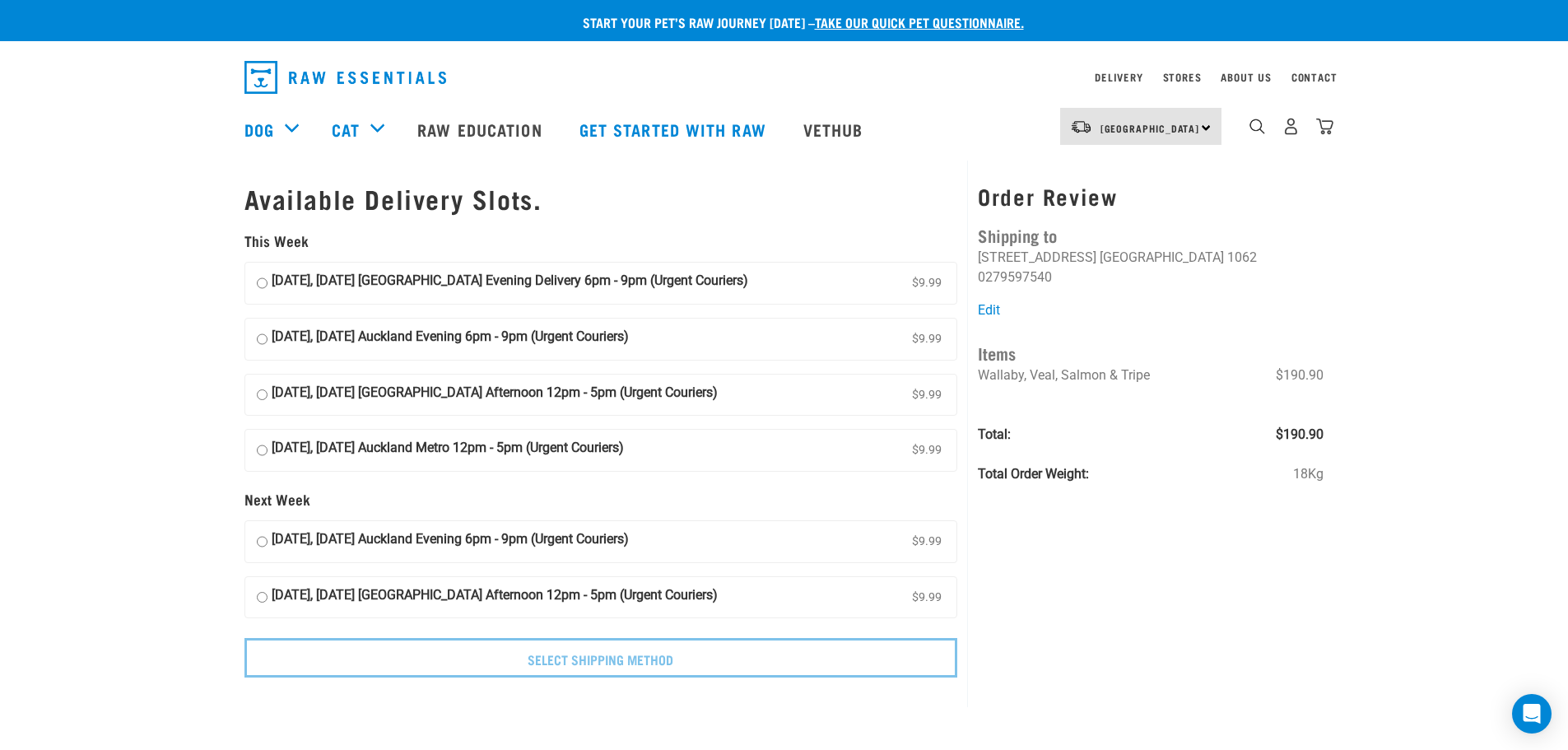
click at [261, 284] on input "[DATE], [DATE] [GEOGRAPHIC_DATA] Evening Delivery 6pm - 9pm (Urgent Couriers) $…" at bounding box center [262, 283] width 11 height 24
radio input "true"
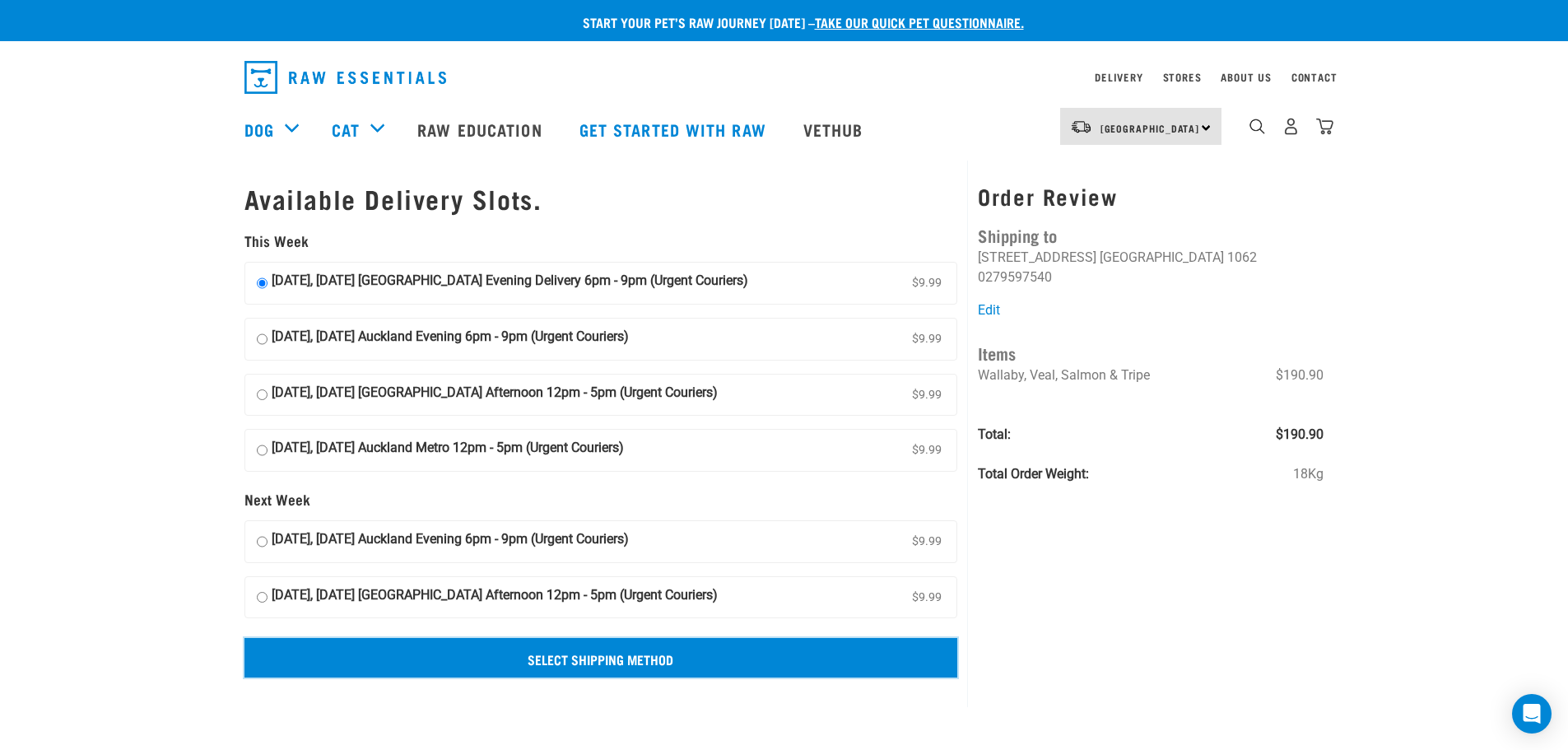
click at [554, 663] on input "Select Shipping Method" at bounding box center [602, 658] width 714 height 40
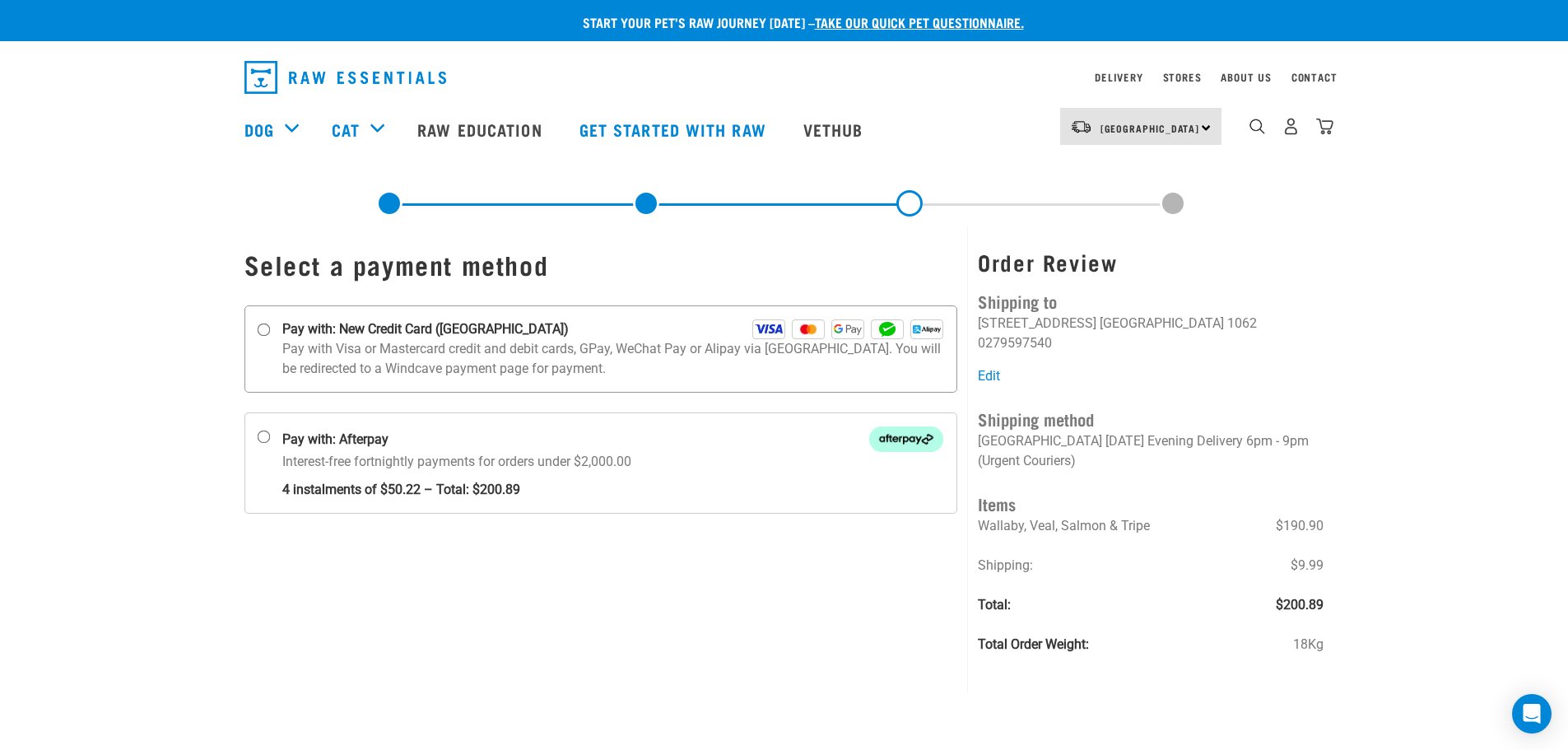
click at [260, 333] on input "Pay with: New Credit Card ([GEOGRAPHIC_DATA])" at bounding box center [263, 330] width 14 height 14
radio input "true"
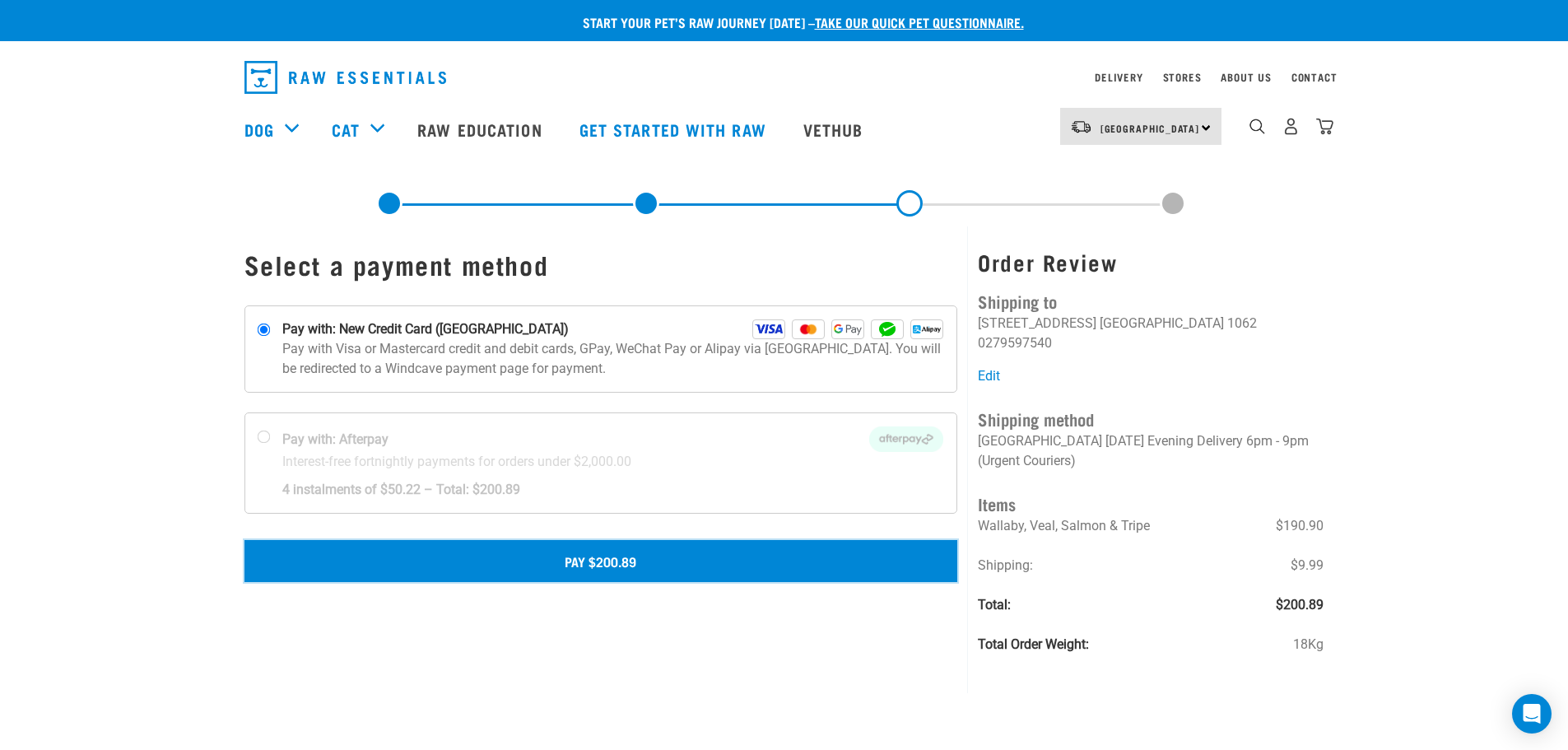
click at [579, 561] on button "Pay $200.89" at bounding box center [602, 561] width 714 height 42
